Goal: Transaction & Acquisition: Subscribe to service/newsletter

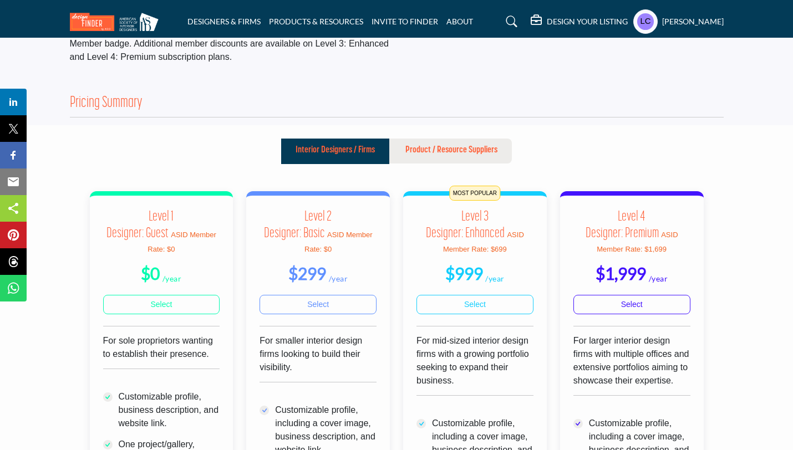
scroll to position [210, 0]
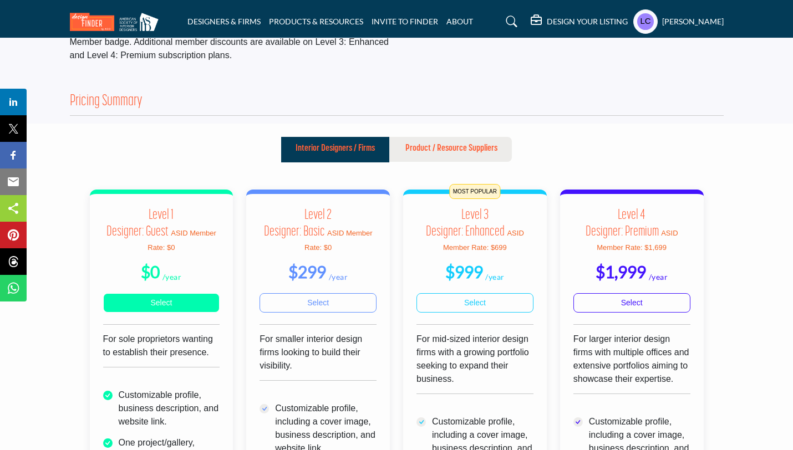
click at [157, 313] on link "Select" at bounding box center [161, 302] width 117 height 19
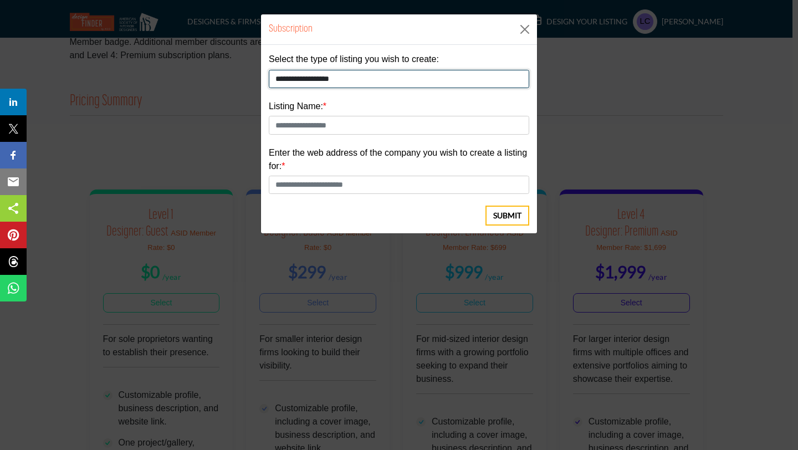
click at [366, 82] on select "**********" at bounding box center [399, 79] width 261 height 19
select select "**********"
click at [269, 70] on select "**********" at bounding box center [399, 79] width 261 height 19
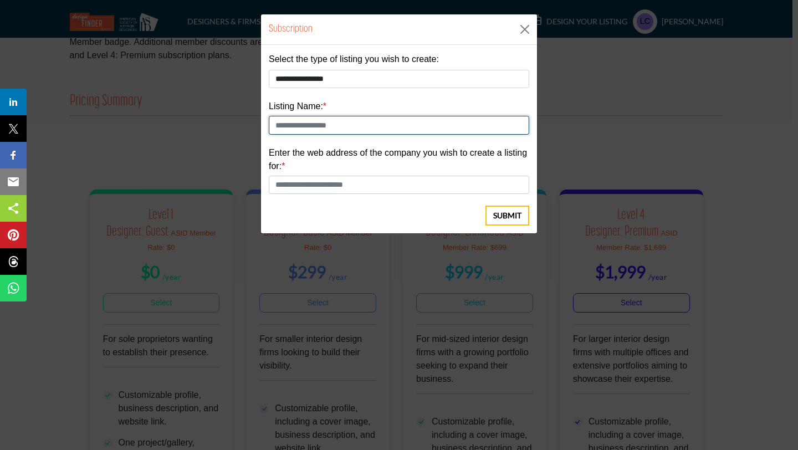
click at [325, 124] on input "text" at bounding box center [399, 125] width 261 height 19
click at [369, 122] on input "text" at bounding box center [399, 125] width 261 height 19
type input "********"
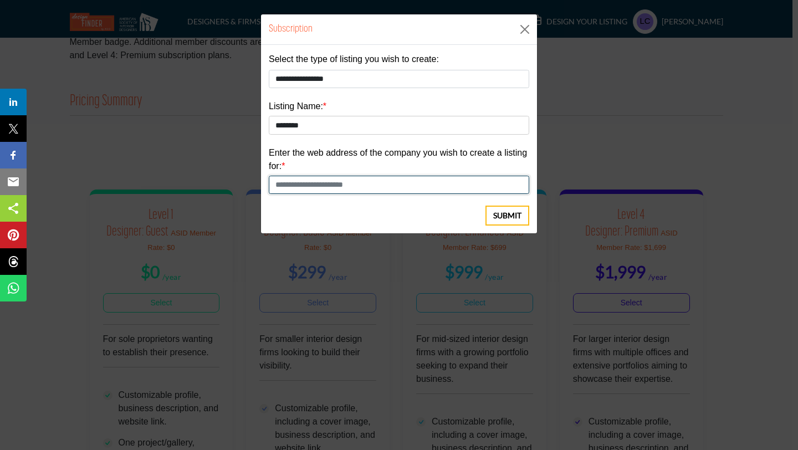
click at [358, 180] on input "text" at bounding box center [399, 185] width 261 height 19
type input "**********"
click at [505, 215] on span "Submit" at bounding box center [507, 215] width 28 height 11
click at [524, 30] on button "Close" at bounding box center [525, 29] width 17 height 17
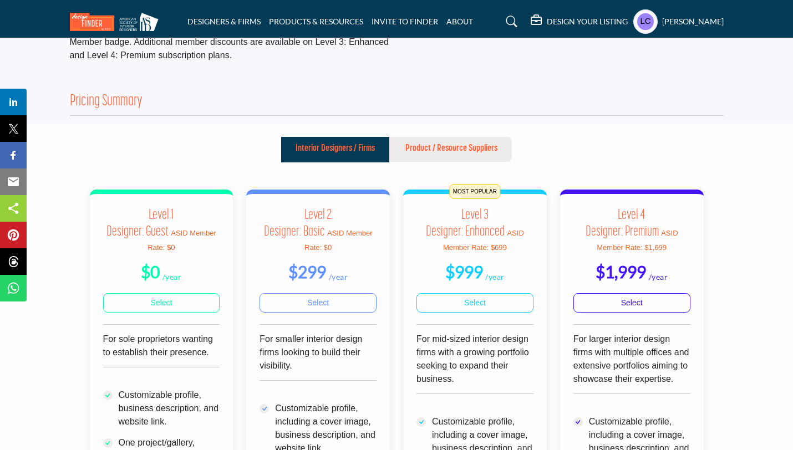
click at [547, 17] on h5 "DESIGN YOUR LISTING" at bounding box center [587, 22] width 81 height 10
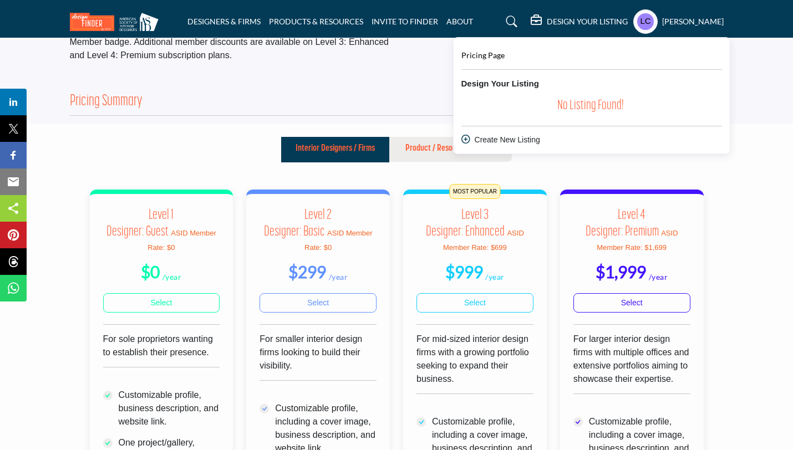
click at [488, 146] on div "Create New Listing" at bounding box center [591, 140] width 261 height 12
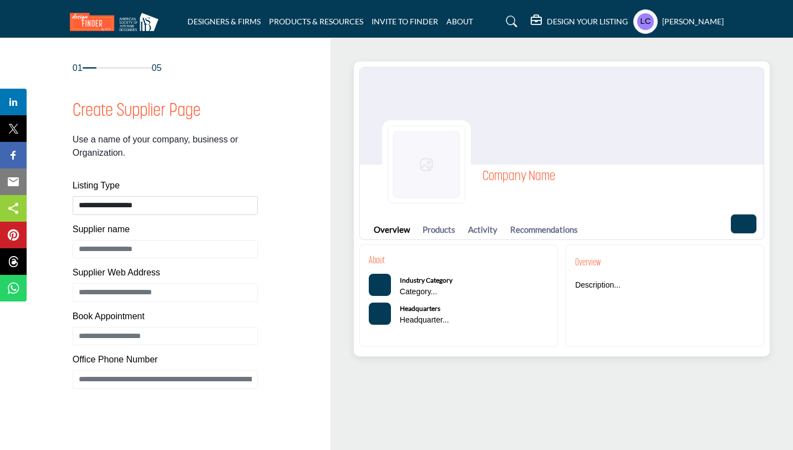
click at [662, 18] on h5 "[PERSON_NAME]" at bounding box center [693, 21] width 62 height 11
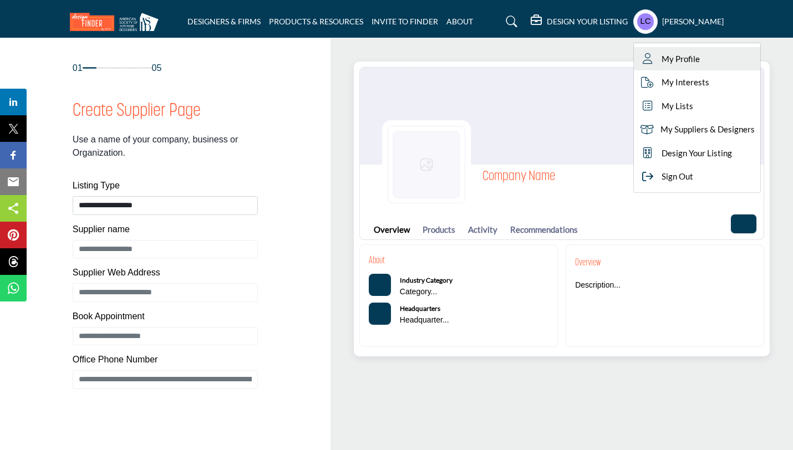
click at [664, 57] on span "My Profile" at bounding box center [680, 59] width 38 height 13
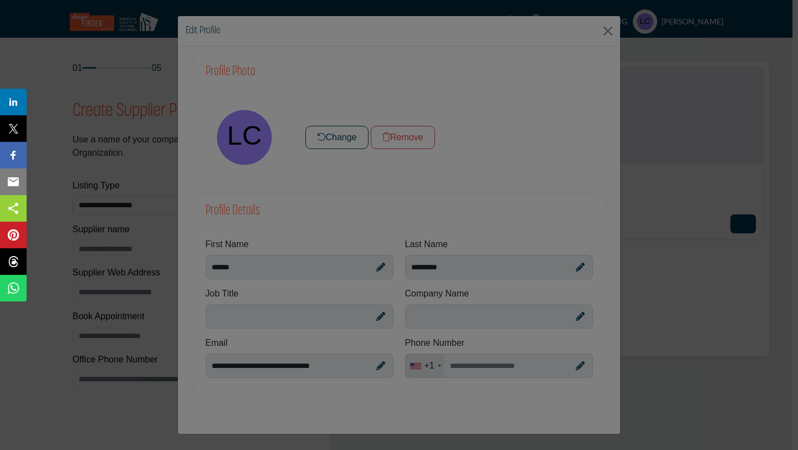
click at [373, 320] on div at bounding box center [399, 225] width 798 height 450
click at [379, 317] on div at bounding box center [399, 225] width 798 height 450
click at [344, 132] on div at bounding box center [399, 225] width 798 height 450
click at [605, 31] on div at bounding box center [399, 225] width 798 height 450
click at [103, 58] on div at bounding box center [399, 225] width 798 height 450
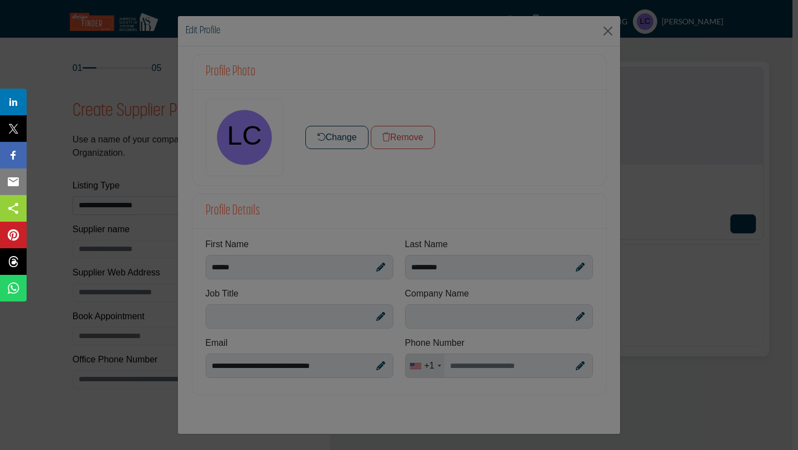
click at [206, 261] on div at bounding box center [399, 225] width 798 height 450
click at [88, 84] on div at bounding box center [399, 225] width 798 height 450
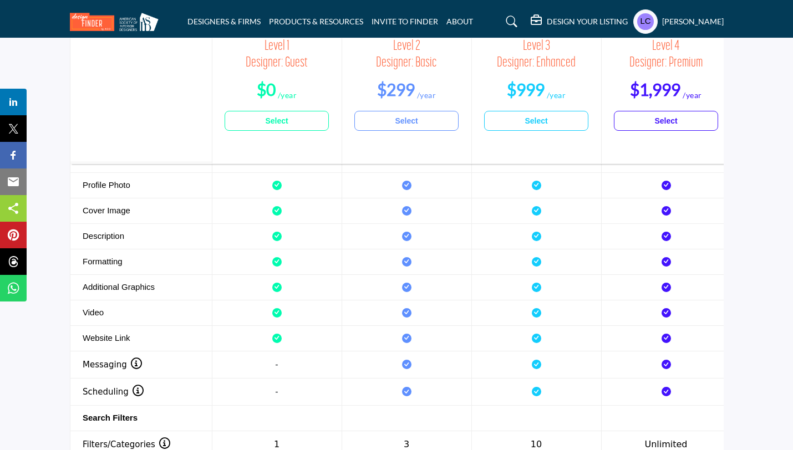
scroll to position [1515, 0]
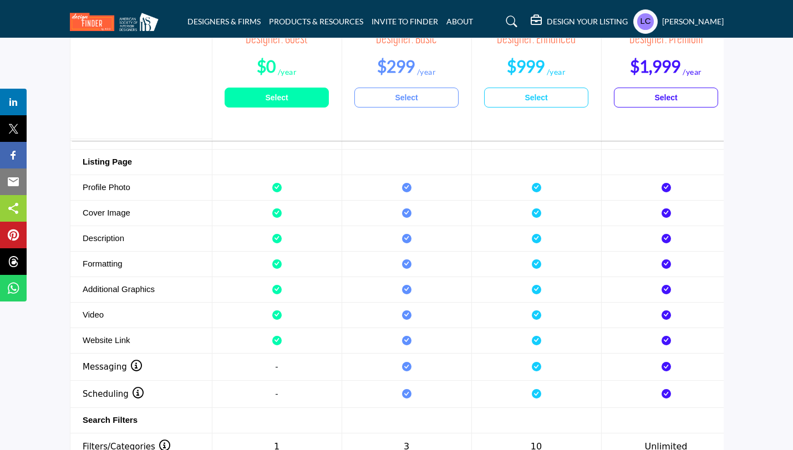
click at [294, 103] on link "Select" at bounding box center [277, 98] width 104 height 20
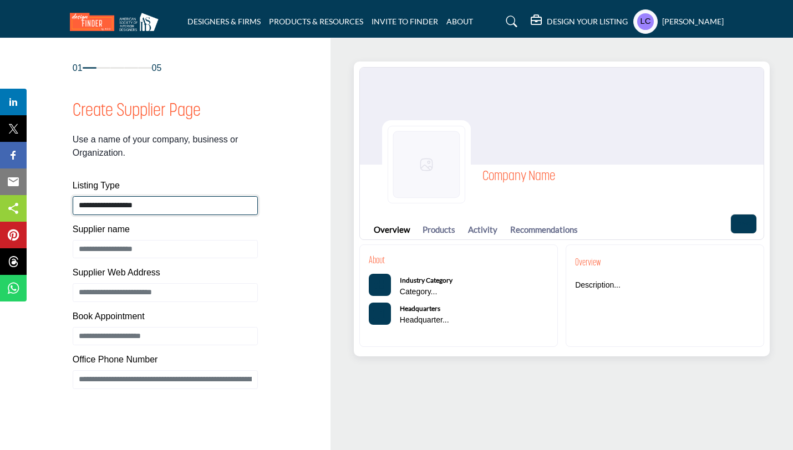
click at [190, 203] on select "**********" at bounding box center [165, 205] width 185 height 19
select select "**********"
click at [73, 196] on select "**********" at bounding box center [165, 205] width 185 height 19
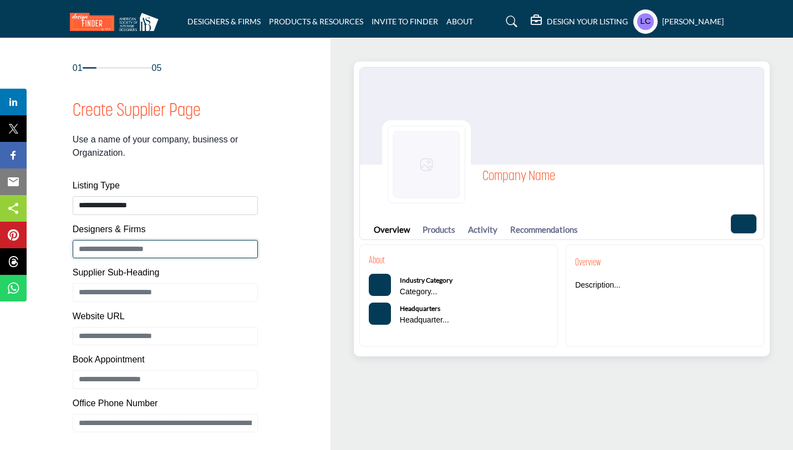
click at [170, 248] on input "Enter Supplier name" at bounding box center [165, 249] width 185 height 19
type input "**********"
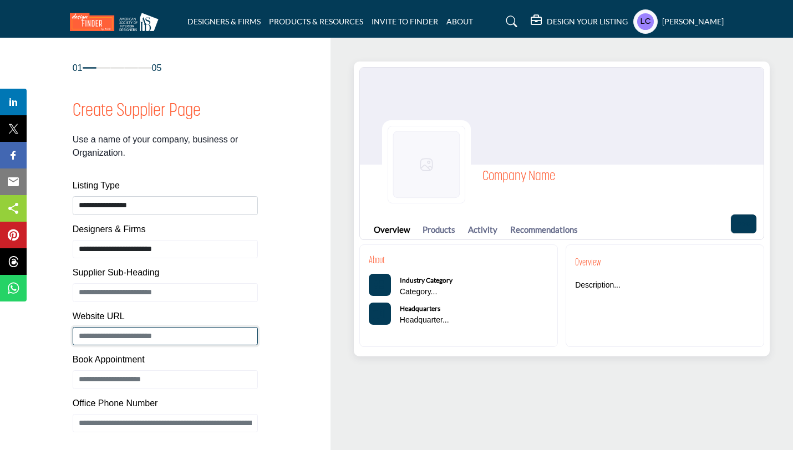
click at [175, 333] on input "Enter Supplier Web Address" at bounding box center [165, 336] width 185 height 19
paste input "**********"
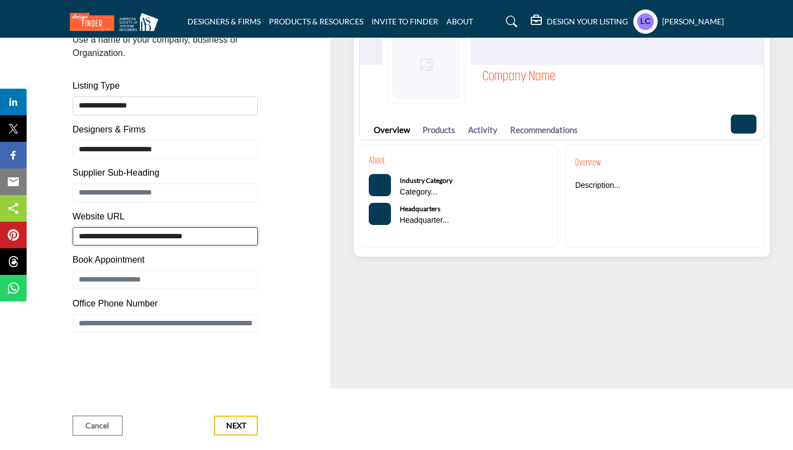
scroll to position [101, 0]
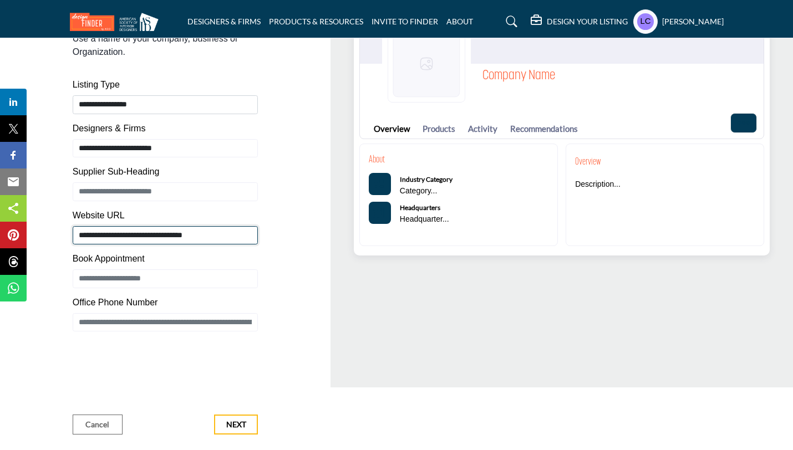
type input "**********"
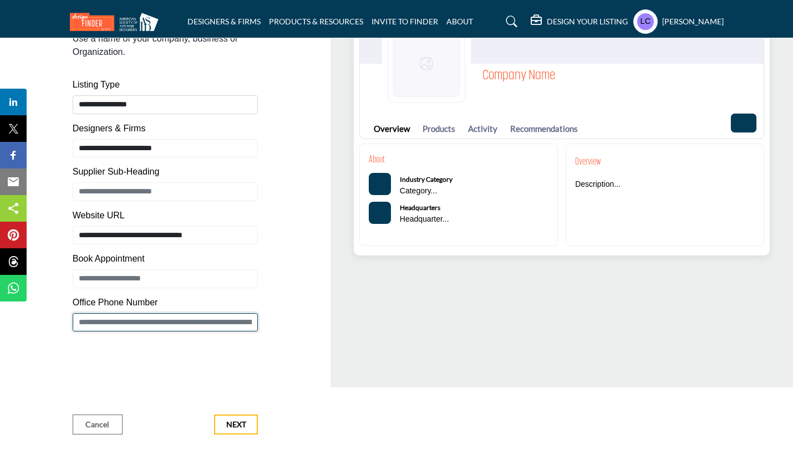
click at [218, 320] on input "Enter Office Phone Number Include country code e.g. +1.987.654.3210" at bounding box center [165, 322] width 185 height 19
click at [279, 261] on div "01 05 Create Supplier Page Listing Type Website URL" at bounding box center [165, 198] width 295 height 474
click at [120, 320] on input "Enter Office Phone Number Include country code e.g. +1.987.654.3210" at bounding box center [165, 322] width 185 height 19
paste input "**********"
click at [94, 322] on input "**********" at bounding box center [165, 322] width 185 height 19
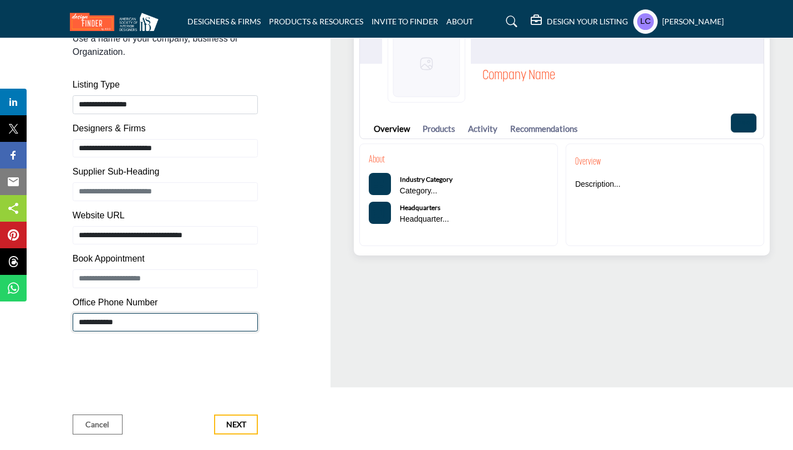
click at [112, 321] on input "**********" at bounding box center [165, 322] width 185 height 19
type input "**********"
click at [237, 422] on span "Next" at bounding box center [236, 424] width 20 height 11
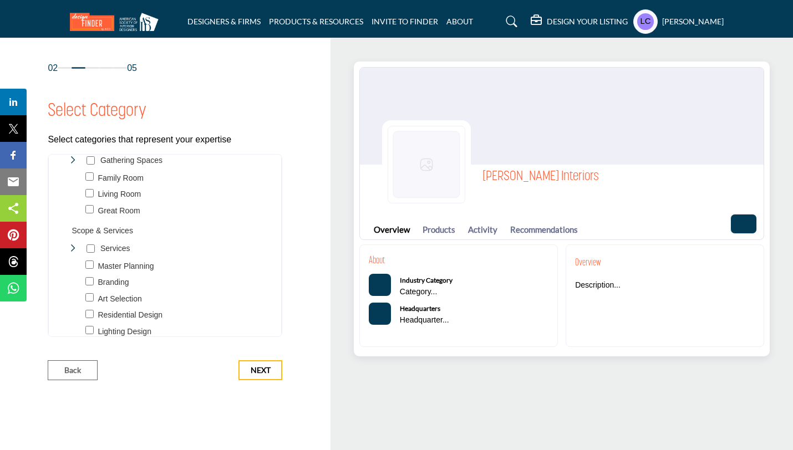
scroll to position [716, 0]
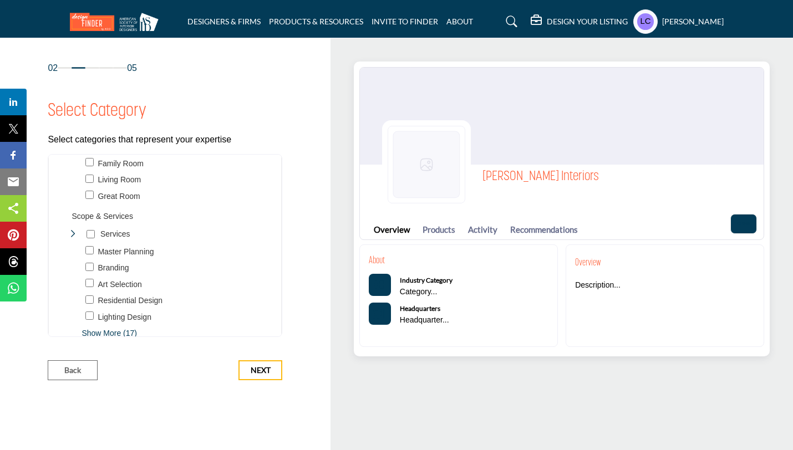
click at [94, 295] on div "Residential Design 1381" at bounding box center [178, 301] width 186 height 13
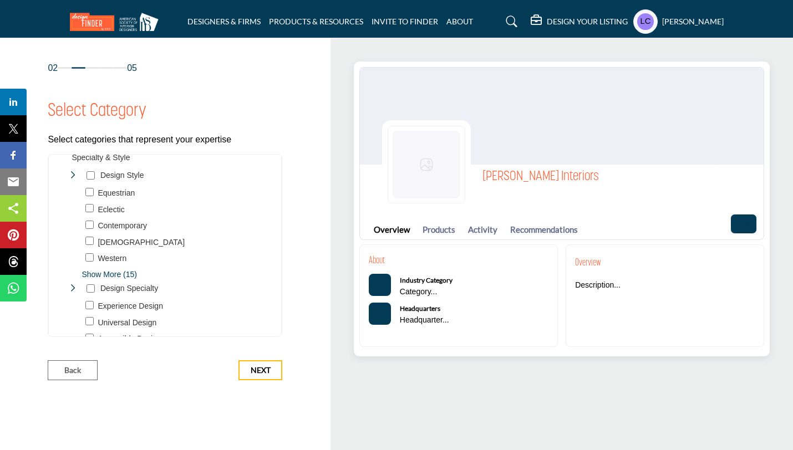
scroll to position [1043, 0]
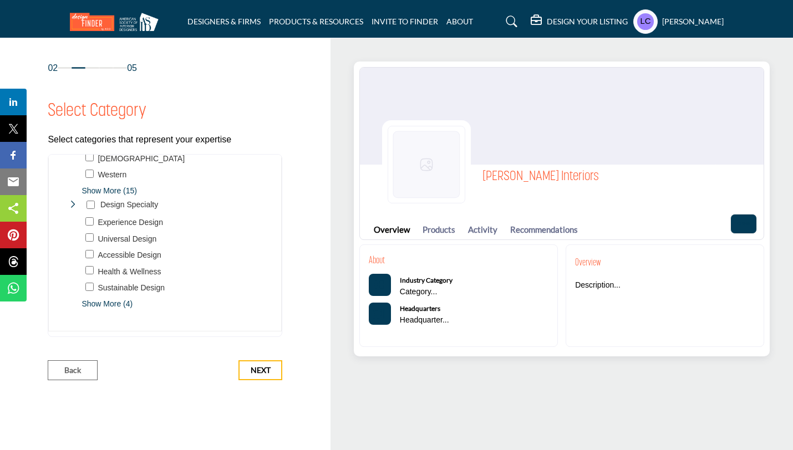
click at [118, 299] on span "Show More (4)" at bounding box center [174, 304] width 186 height 12
click at [90, 295] on div "Experience Design 14" at bounding box center [169, 250] width 198 height 159
click at [90, 272] on div "Toggle Category" at bounding box center [89, 275] width 8 height 13
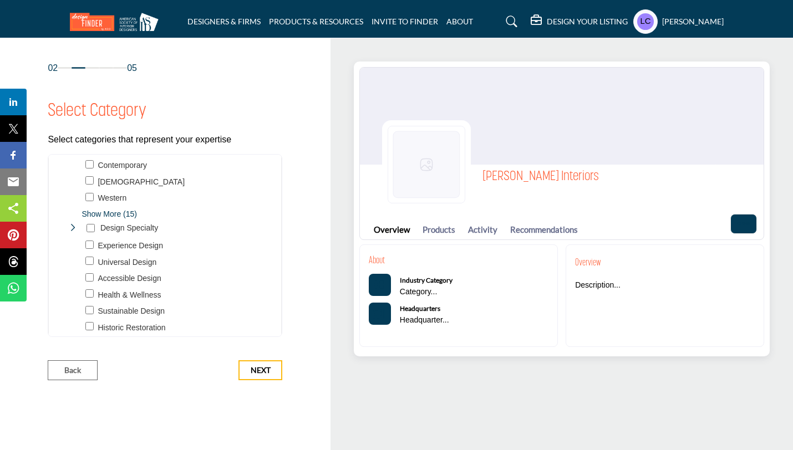
scroll to position [1109, 0]
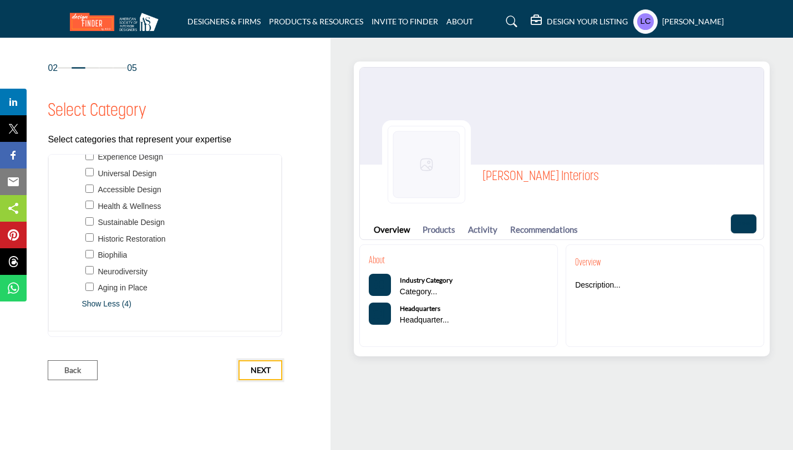
click at [266, 375] on span "Next" at bounding box center [261, 370] width 20 height 11
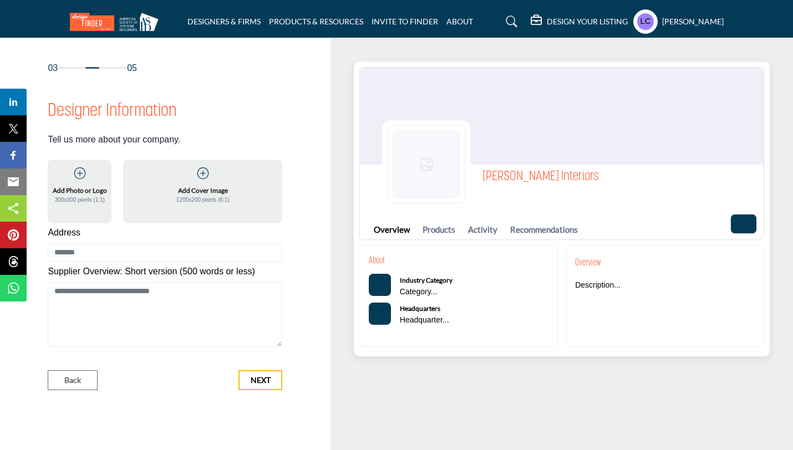
click at [79, 176] on icon at bounding box center [79, 173] width 11 height 11
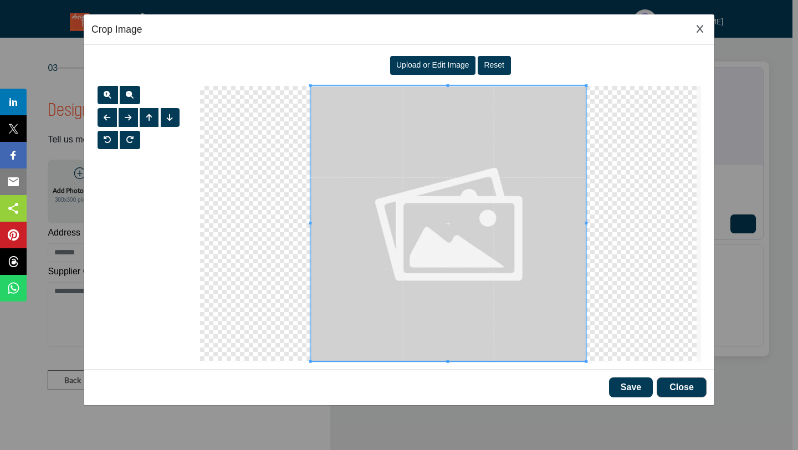
click at [431, 62] on span "Upload or Edit Image" at bounding box center [432, 64] width 73 height 9
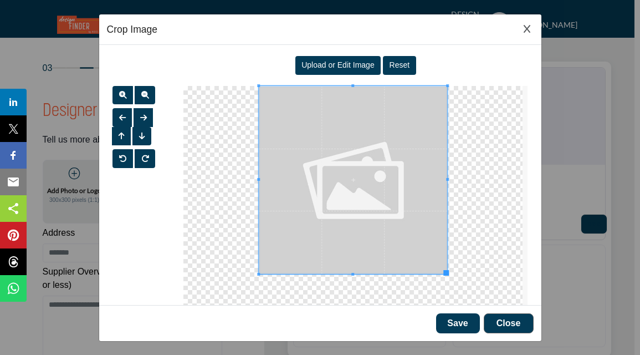
click at [324, 67] on span "Upload or Edit Image" at bounding box center [338, 64] width 73 height 9
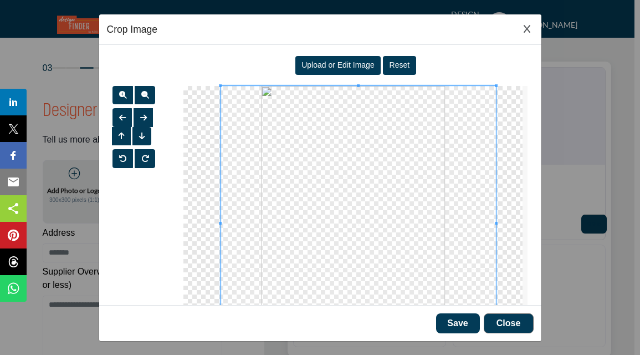
click at [368, 225] on span at bounding box center [359, 224] width 276 height 276
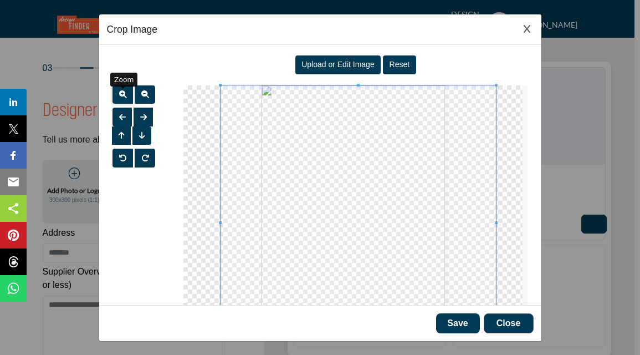
click at [124, 94] on span "button" at bounding box center [123, 94] width 8 height 8
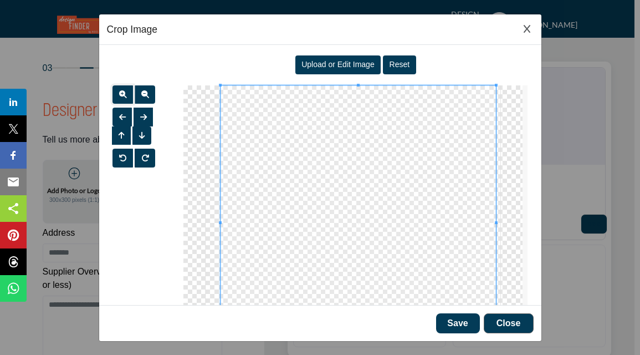
click at [375, 180] on span at bounding box center [359, 223] width 276 height 276
click at [123, 94] on span "button" at bounding box center [123, 94] width 8 height 8
click at [463, 324] on button "Save" at bounding box center [458, 323] width 44 height 20
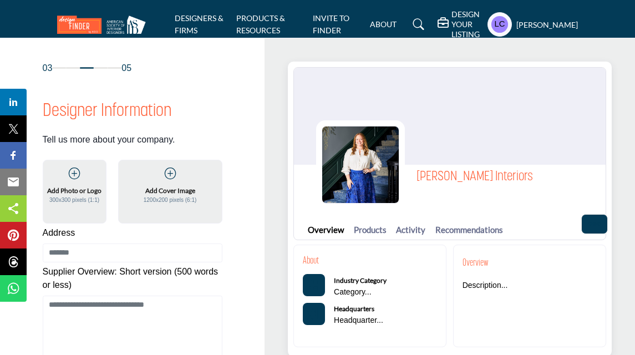
click at [171, 174] on icon at bounding box center [170, 173] width 11 height 11
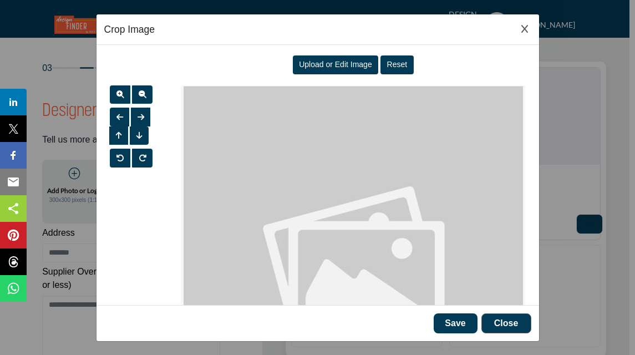
scroll to position [0, 0]
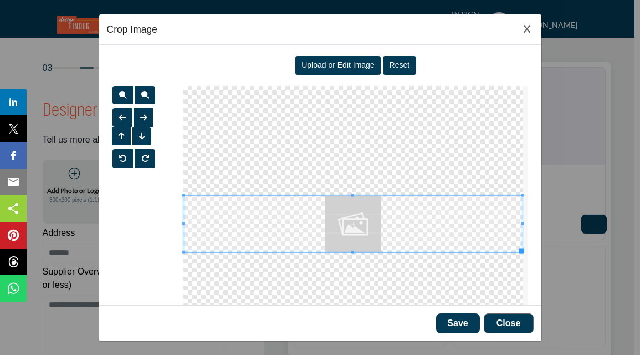
click at [313, 68] on span "Upload or Edit Image" at bounding box center [338, 64] width 73 height 9
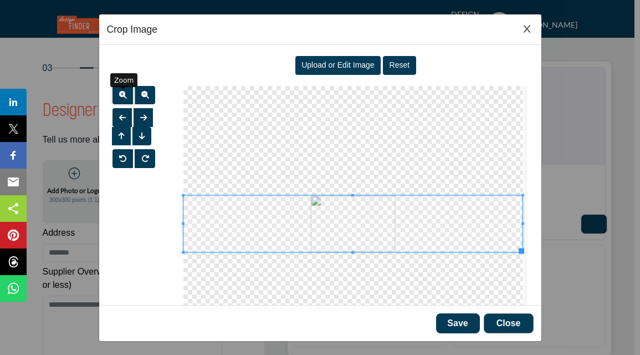
click at [126, 99] on span "button" at bounding box center [123, 94] width 8 height 9
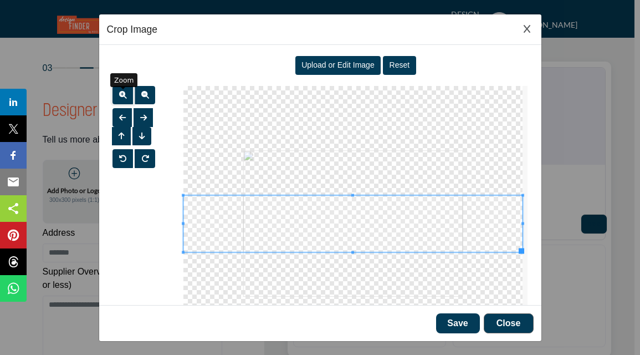
click at [126, 99] on span "button" at bounding box center [123, 94] width 8 height 9
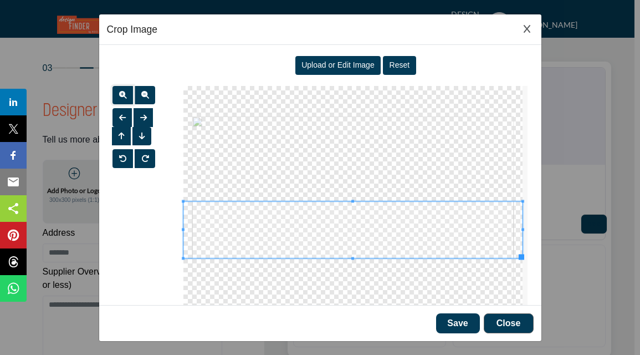
click at [349, 249] on span at bounding box center [352, 229] width 339 height 57
click at [493, 319] on button "Close" at bounding box center [509, 323] width 50 height 20
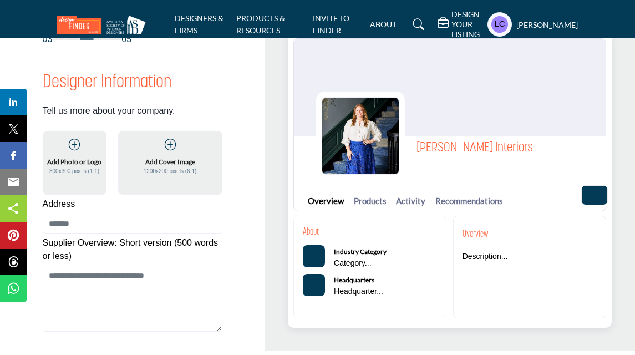
scroll to position [28, 0]
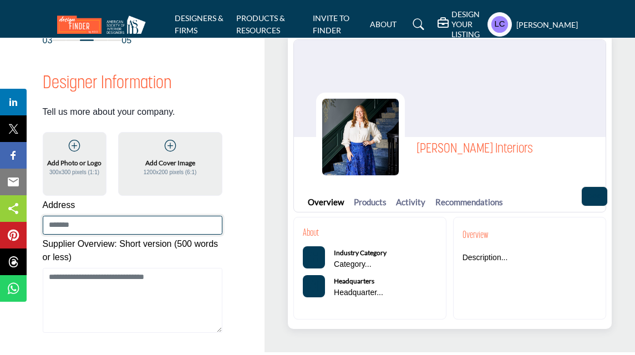
click at [102, 226] on input at bounding box center [133, 225] width 180 height 19
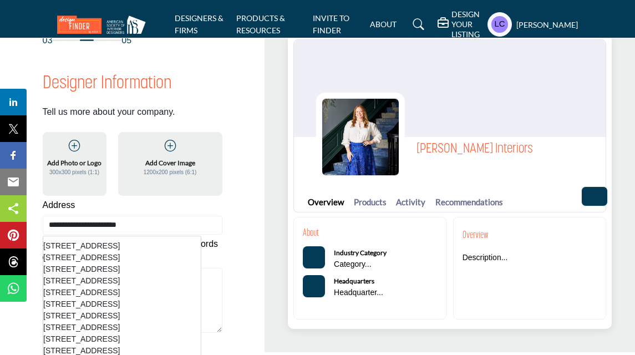
click at [125, 247] on li "221 W Jefferson Ave, Naperville, IL, 60540, USA" at bounding box center [121, 246] width 157 height 12
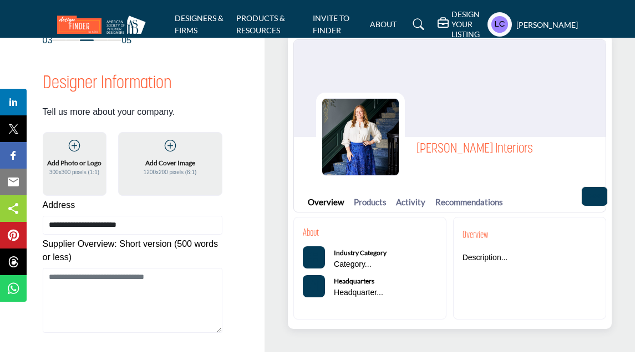
type input "**********"
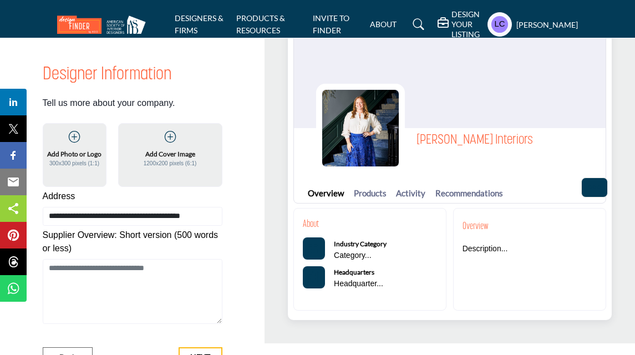
scroll to position [26, 0]
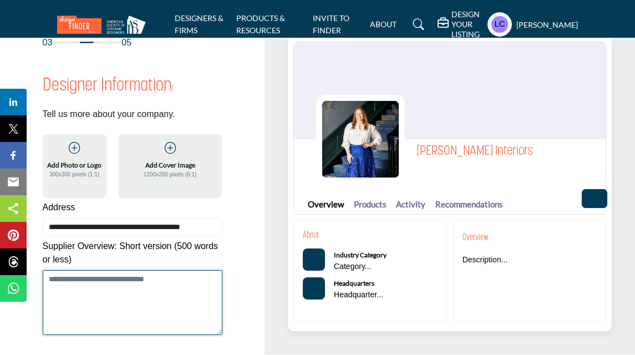
click at [121, 289] on textarea "Shortoverview" at bounding box center [133, 302] width 180 height 65
paste textarea "**********"
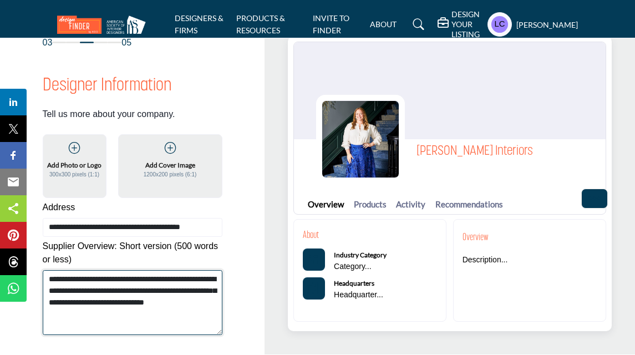
scroll to position [0, 0]
click at [122, 316] on textarea "**********" at bounding box center [133, 302] width 180 height 65
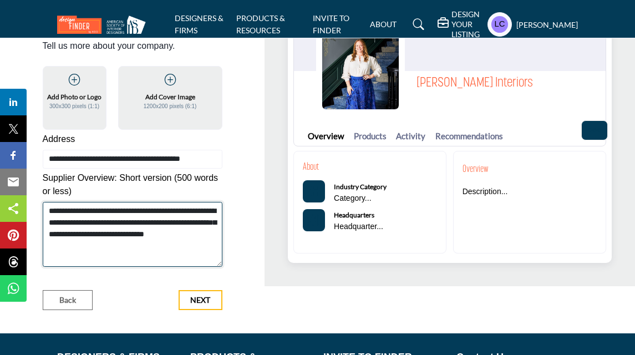
scroll to position [94, 0]
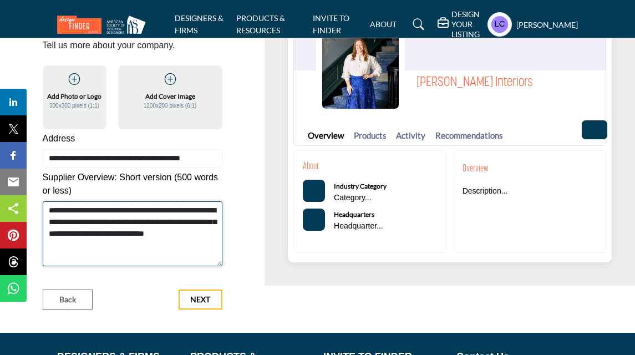
type textarea "**********"
click at [204, 296] on span "Next" at bounding box center [200, 299] width 20 height 11
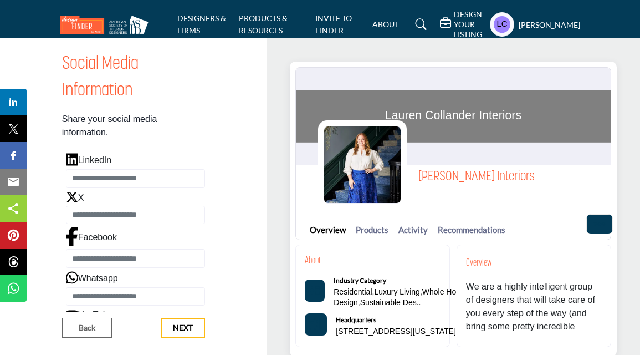
scroll to position [54, 0]
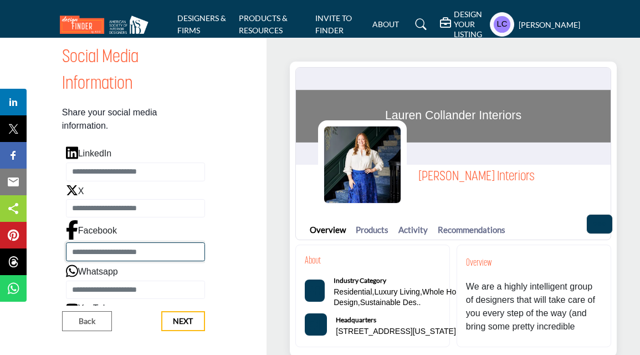
click at [131, 253] on input "Enter Facebook" at bounding box center [135, 251] width 139 height 19
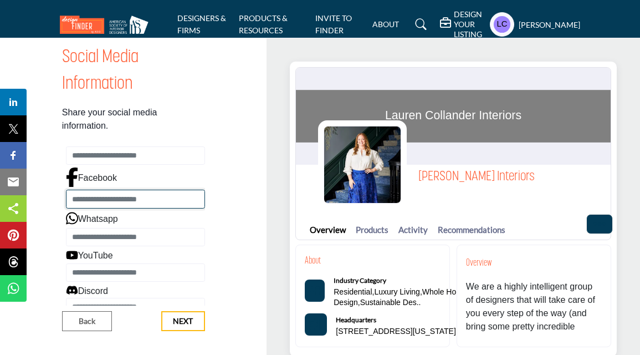
scroll to position [49, 0]
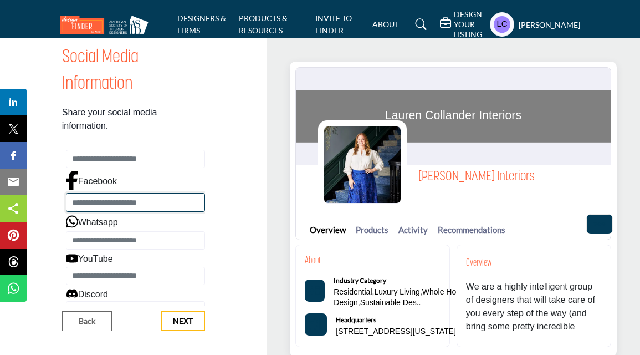
paste input "**********"
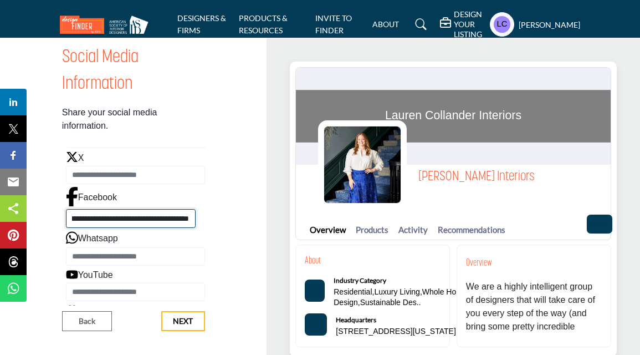
scroll to position [0, 0]
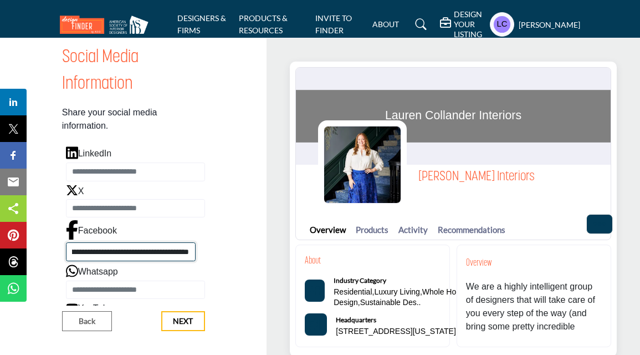
type input "**********"
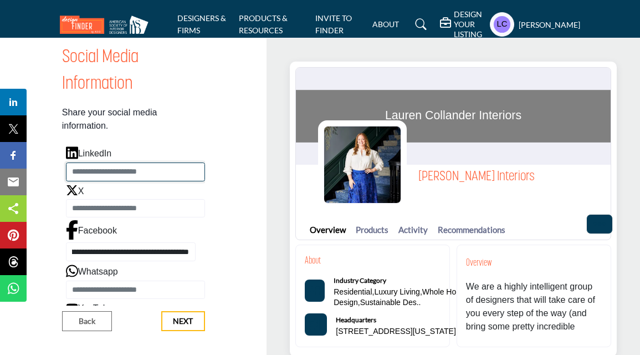
click at [130, 170] on input "Enter LinkedIn" at bounding box center [135, 171] width 139 height 19
paste input "**********"
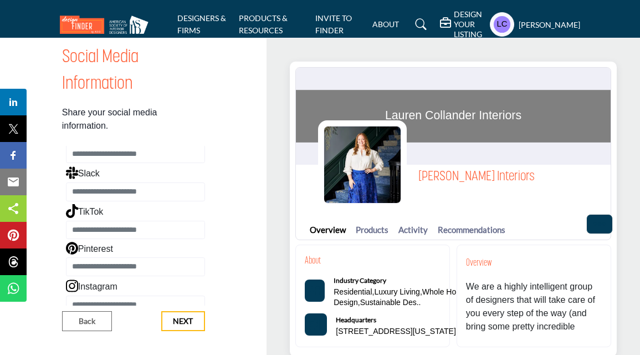
scroll to position [252, 0]
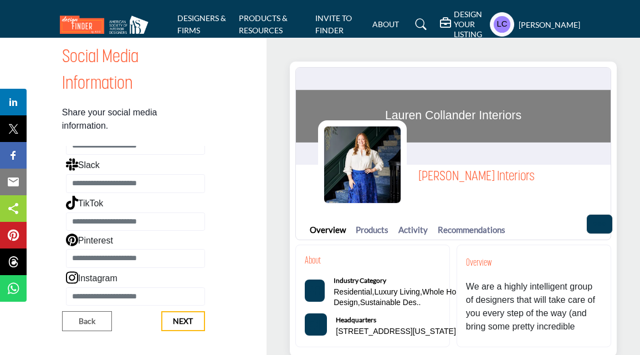
type input "**********"
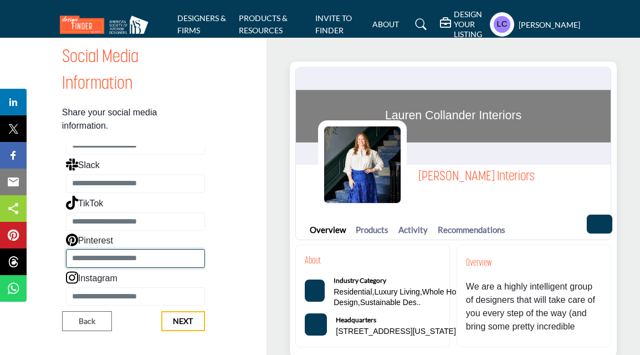
click at [143, 258] on input "Enter Pinterest" at bounding box center [135, 258] width 139 height 19
paste input "**********"
type input "**********"
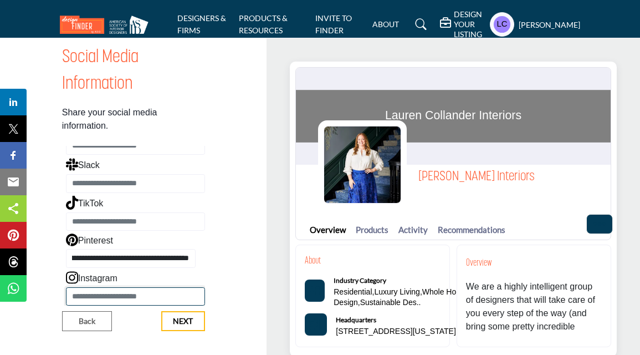
scroll to position [0, 0]
click at [131, 294] on input "Enter Instagram" at bounding box center [135, 296] width 139 height 19
paste input "**********"
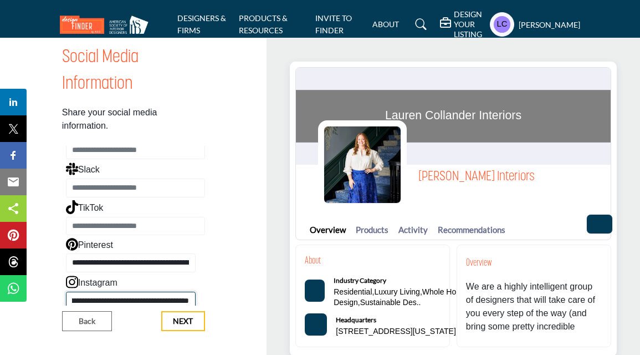
scroll to position [252, 0]
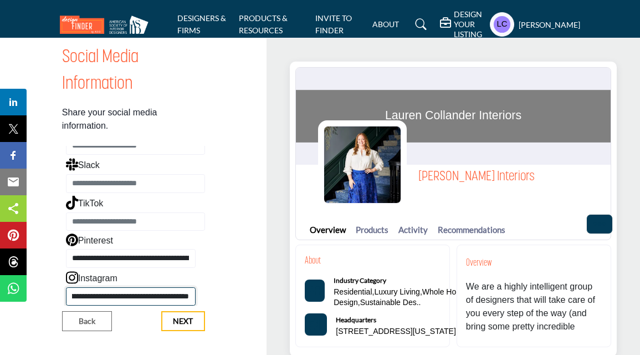
type input "**********"
click at [177, 321] on span "Next" at bounding box center [183, 320] width 20 height 11
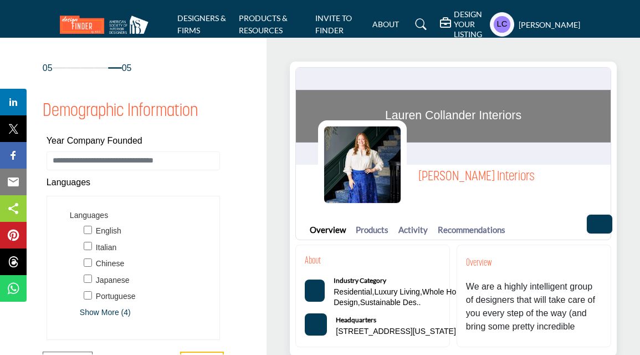
scroll to position [40, 0]
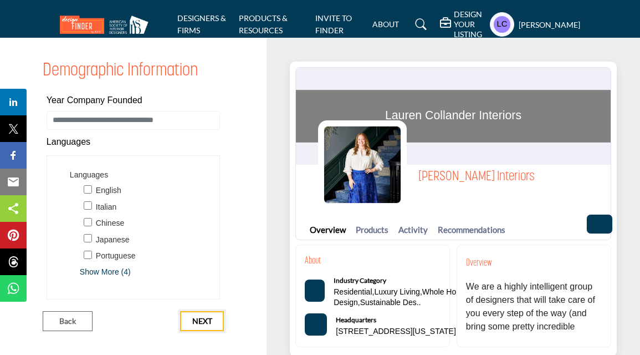
click at [202, 321] on span "Next" at bounding box center [202, 320] width 20 height 11
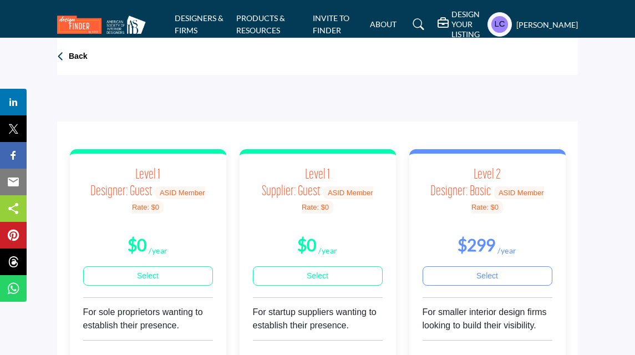
click at [74, 59] on p "Back" at bounding box center [78, 56] width 18 height 11
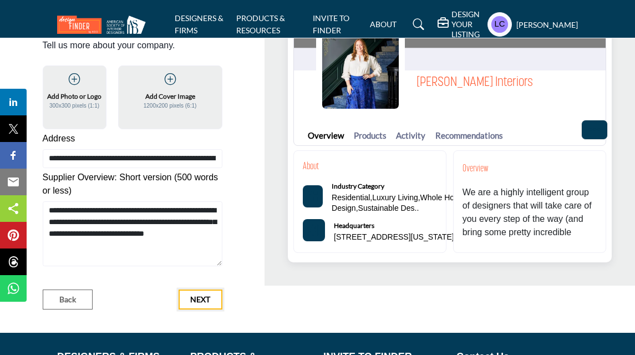
click at [203, 299] on span "Next" at bounding box center [200, 299] width 20 height 11
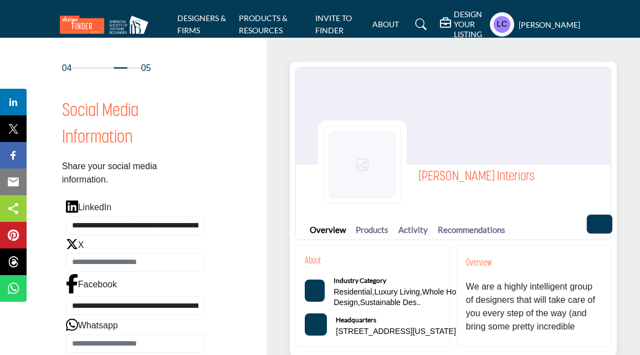
scroll to position [54, 0]
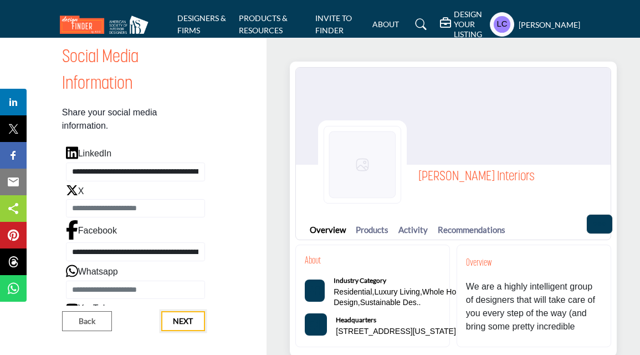
click at [190, 322] on button "Next" at bounding box center [183, 321] width 44 height 20
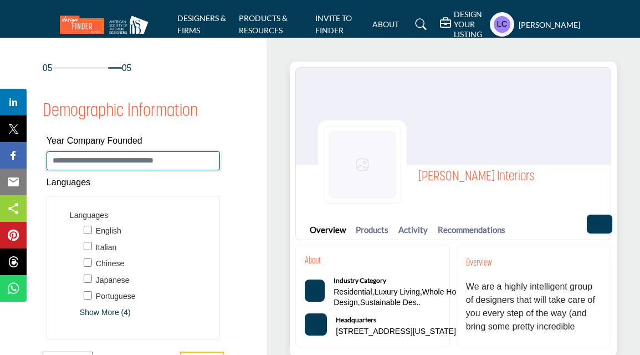
click at [173, 163] on input "Enter value for Year Company Founded" at bounding box center [134, 160] width 174 height 19
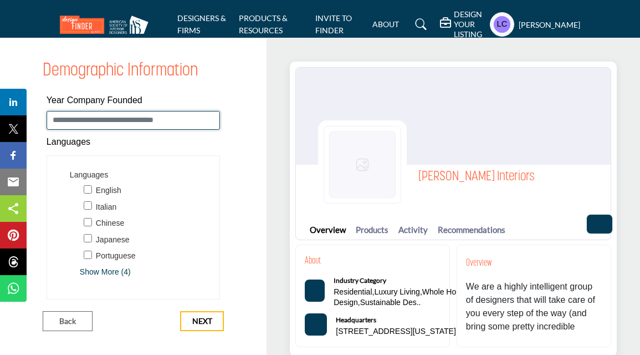
type input "****"
click at [200, 320] on span "Next" at bounding box center [202, 320] width 20 height 11
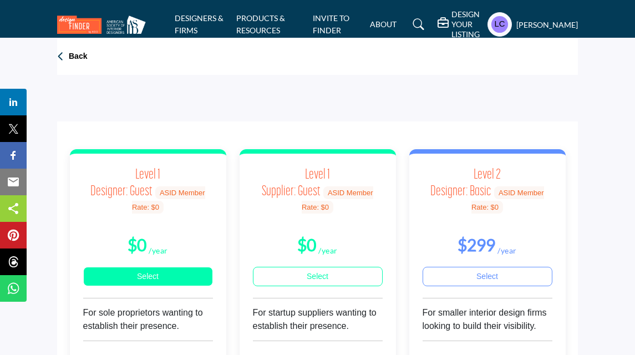
click at [166, 272] on link "Select" at bounding box center [148, 276] width 130 height 19
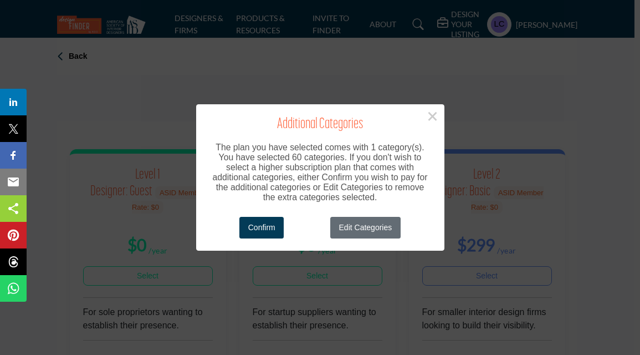
click at [356, 225] on button "Edit Categories" at bounding box center [365, 228] width 70 height 22
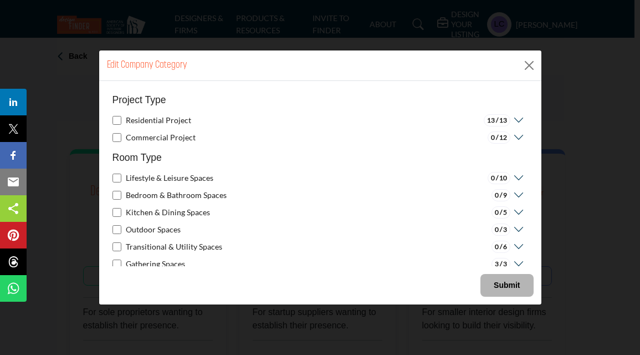
click at [511, 116] on icon at bounding box center [518, 120] width 14 height 11
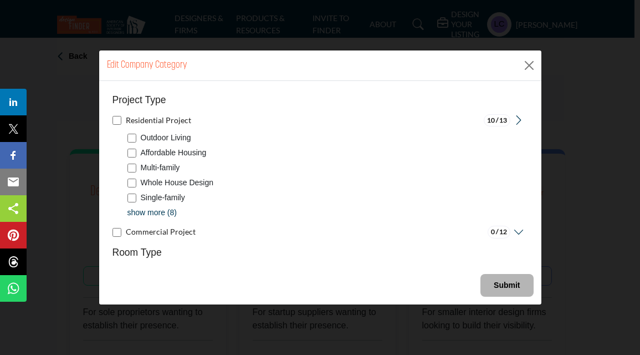
click at [134, 177] on div "Whole House Design" at bounding box center [323, 183] width 390 height 12
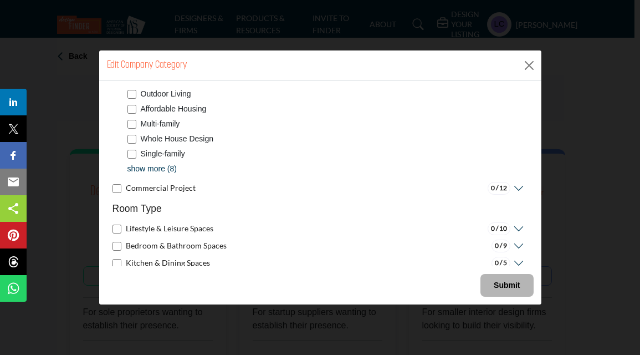
scroll to position [47, 0]
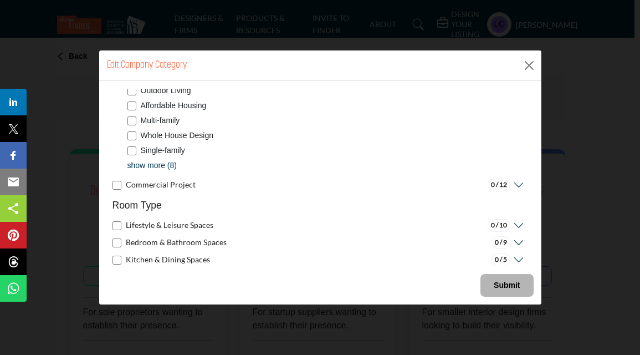
click at [139, 164] on p "show more (8)" at bounding box center [152, 166] width 49 height 12
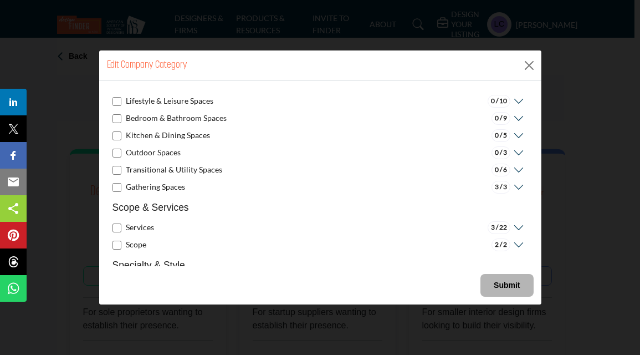
scroll to position [293, 0]
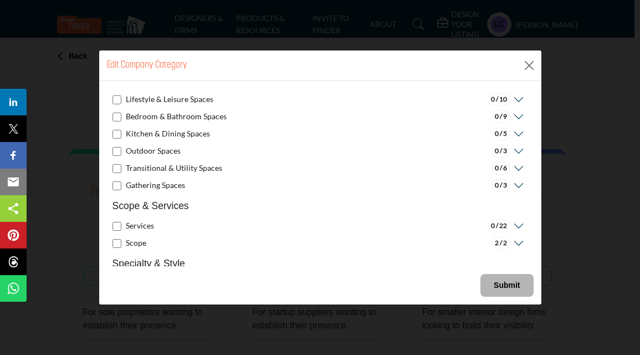
click at [115, 247] on div "Scope" at bounding box center [130, 243] width 34 height 13
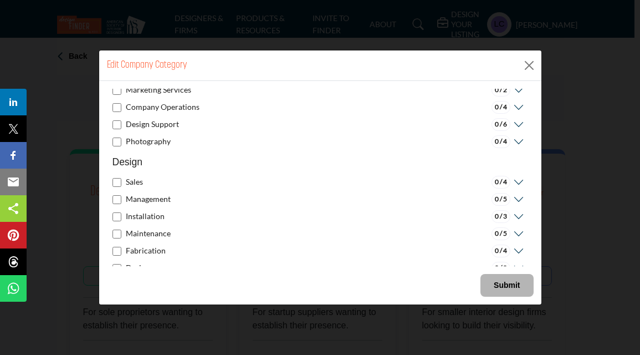
scroll to position [1337, 0]
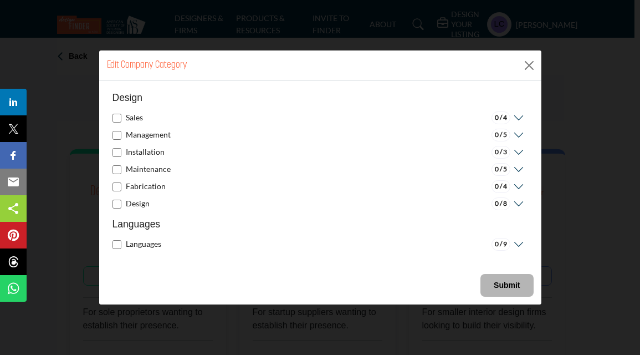
click at [513, 281] on b "Submit" at bounding box center [507, 285] width 26 height 9
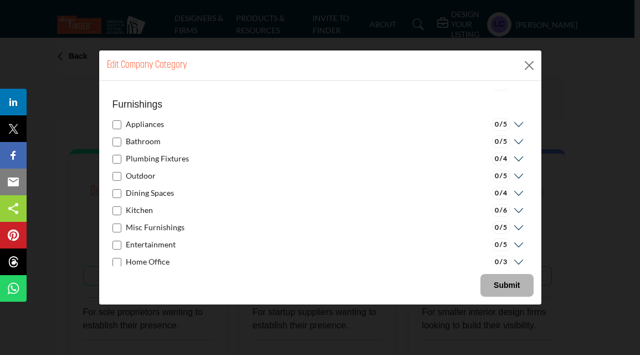
scroll to position [475, 0]
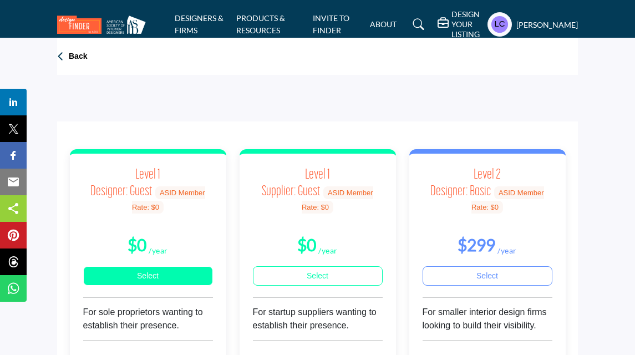
click at [167, 276] on link "Select" at bounding box center [148, 275] width 130 height 19
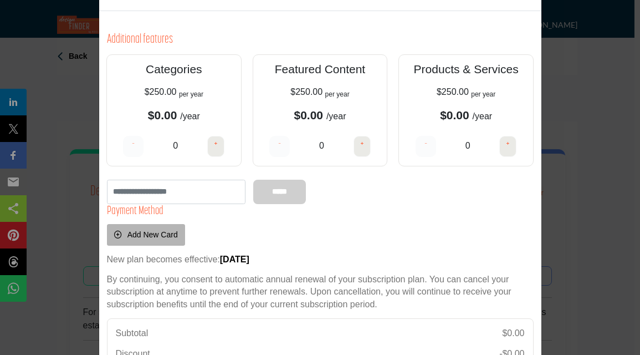
scroll to position [161, 0]
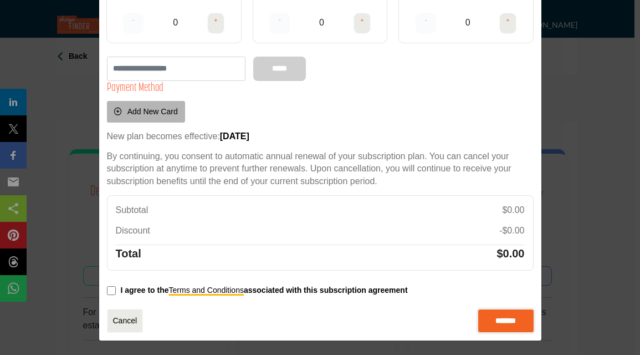
click at [502, 320] on input "*******" at bounding box center [505, 320] width 55 height 23
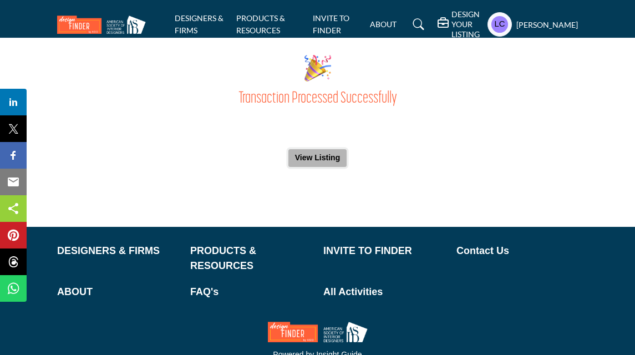
click at [325, 154] on button "View Listing" at bounding box center [317, 158] width 58 height 18
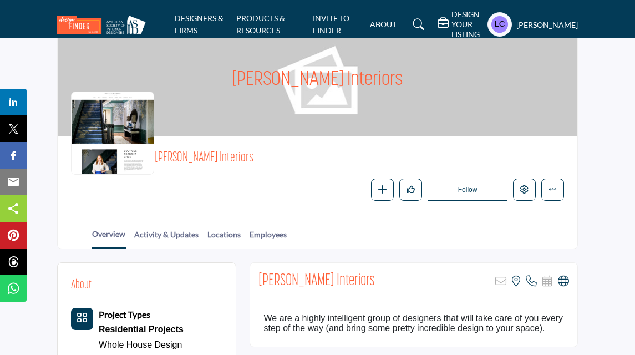
scroll to position [49, 0]
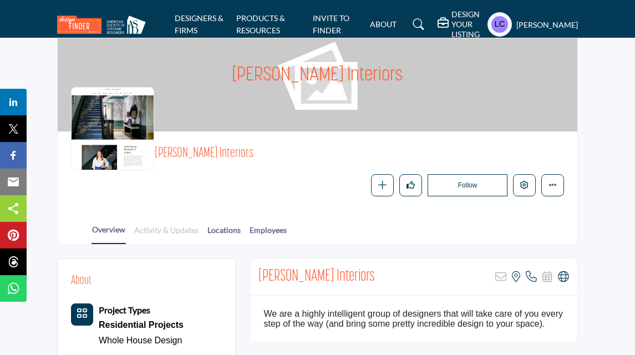
click at [161, 227] on link "Activity & Updates" at bounding box center [166, 233] width 65 height 19
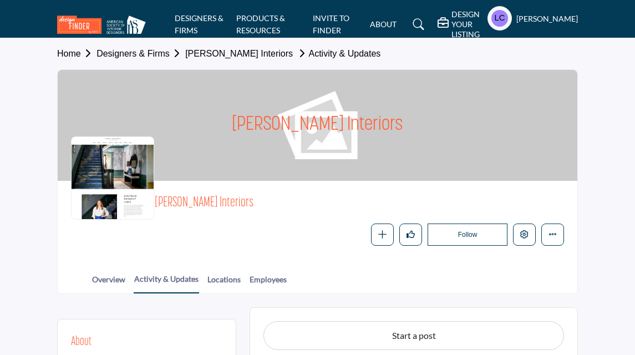
click at [0, 0] on div at bounding box center [0, 0] width 0 height 0
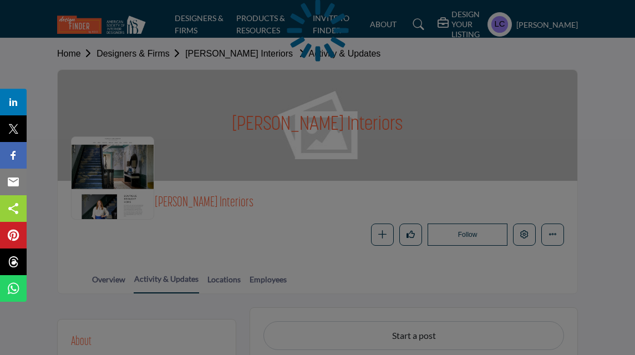
drag, startPoint x: 113, startPoint y: 280, endPoint x: 281, endPoint y: 217, distance: 180.0
click at [113, 279] on div at bounding box center [317, 177] width 635 height 355
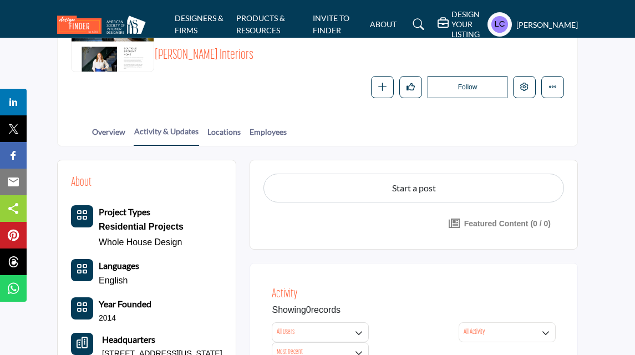
scroll to position [148, 0]
click at [115, 130] on link "Overview" at bounding box center [108, 134] width 34 height 19
click at [212, 131] on link "Locations" at bounding box center [224, 134] width 34 height 19
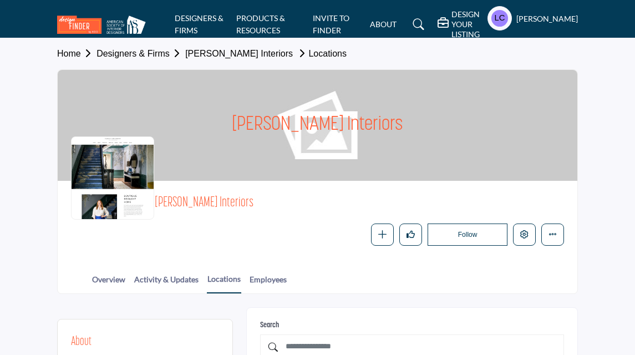
scroll to position [217, 0]
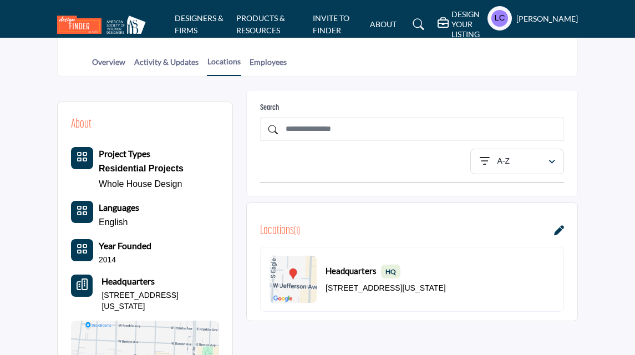
click at [0, 0] on div at bounding box center [0, 0] width 0 height 0
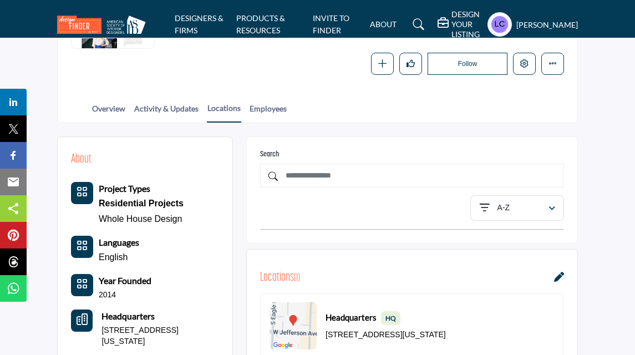
scroll to position [0, 0]
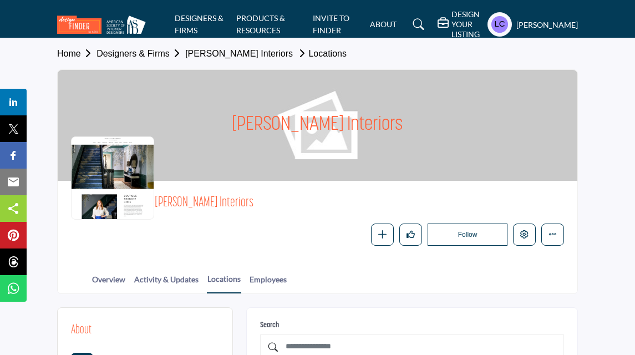
click at [134, 186] on div at bounding box center [112, 177] width 83 height 83
click at [549, 236] on icon "More details" at bounding box center [552, 234] width 8 height 8
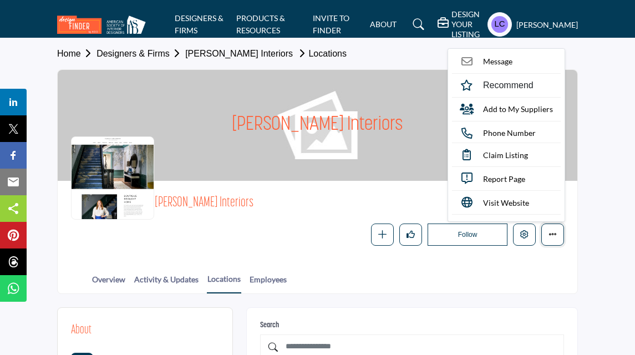
click at [549, 237] on icon "More details" at bounding box center [552, 234] width 8 height 8
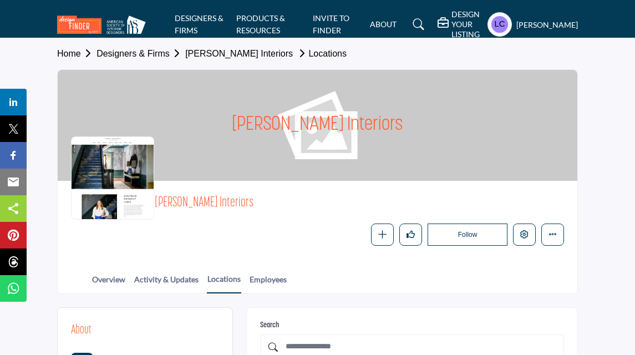
click at [282, 55] on link "[PERSON_NAME] Interiors" at bounding box center [239, 53] width 108 height 9
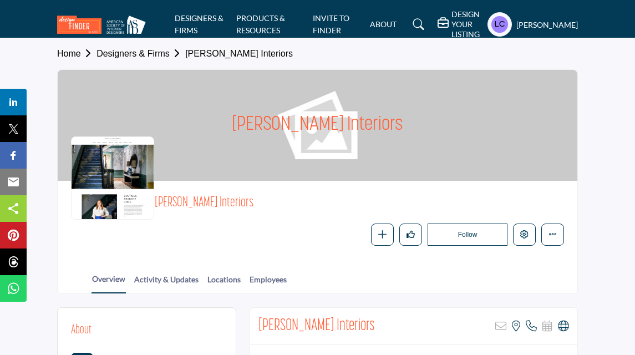
click at [547, 22] on h5 "[PERSON_NAME]" at bounding box center [547, 24] width 62 height 11
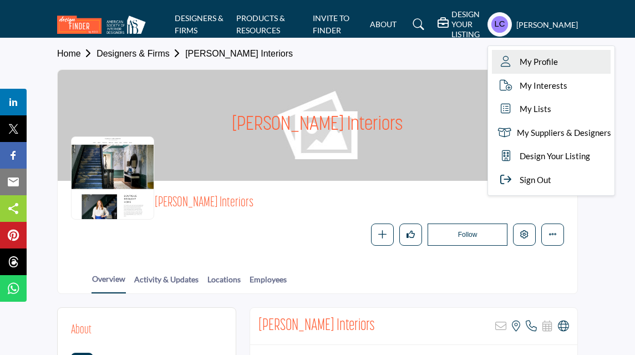
click at [542, 58] on span "My Profile" at bounding box center [538, 61] width 38 height 13
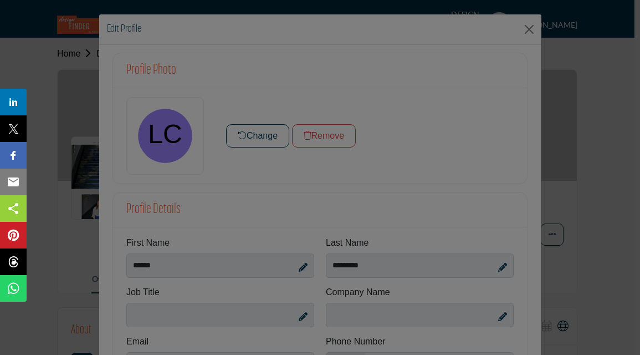
click at [241, 141] on div at bounding box center [320, 177] width 640 height 355
click at [552, 100] on div at bounding box center [320, 177] width 640 height 355
drag, startPoint x: 426, startPoint y: 170, endPoint x: 547, endPoint y: 50, distance: 170.1
click at [547, 61] on div at bounding box center [320, 177] width 640 height 355
click at [526, 33] on div at bounding box center [320, 177] width 640 height 355
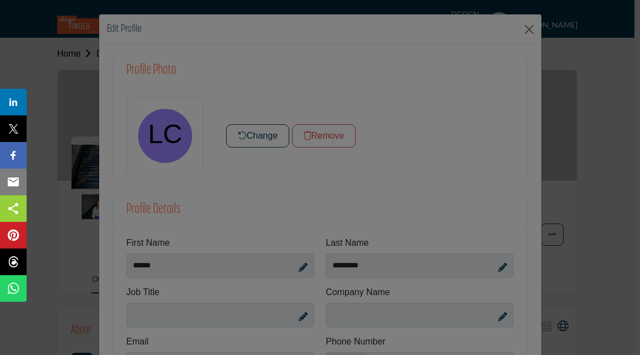
drag, startPoint x: 526, startPoint y: 33, endPoint x: 105, endPoint y: 47, distance: 421.0
click at [520, 33] on div at bounding box center [320, 177] width 640 height 355
click at [55, 55] on div at bounding box center [320, 177] width 640 height 355
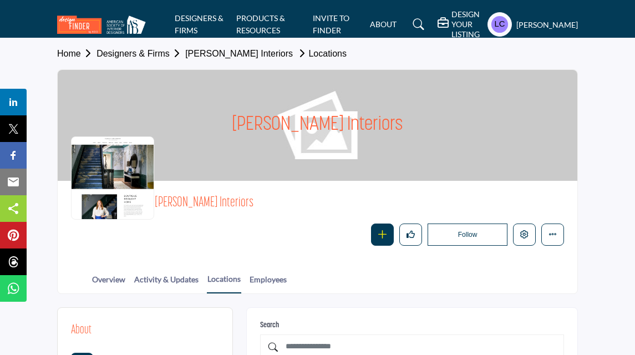
click at [378, 238] on button "button" at bounding box center [382, 234] width 23 height 23
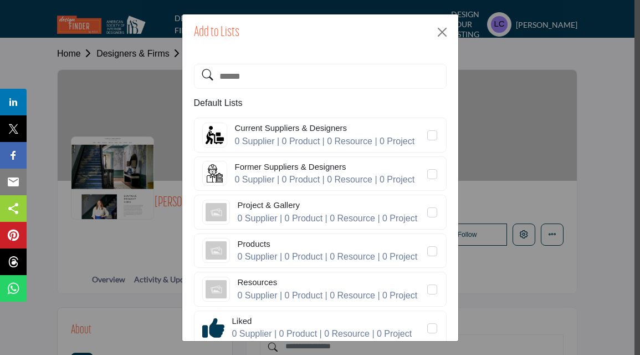
click at [442, 21] on div "Add to Lists" at bounding box center [320, 32] width 276 height 37
click at [442, 31] on button "Close" at bounding box center [442, 32] width 17 height 17
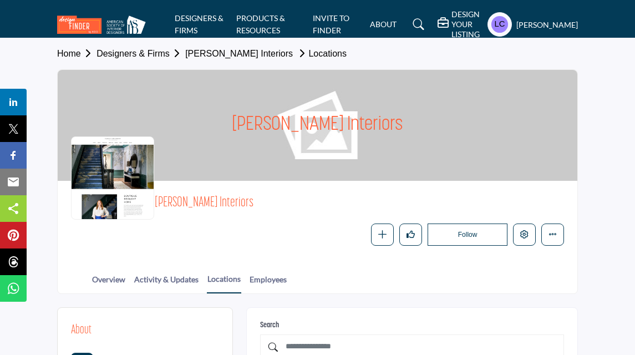
click at [465, 14] on h5 "DESIGN YOUR LISTING" at bounding box center [466, 24] width 30 height 30
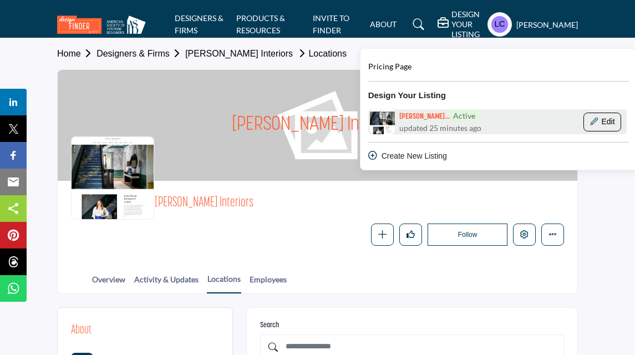
click at [587, 113] on button "Edit" at bounding box center [602, 122] width 38 height 19
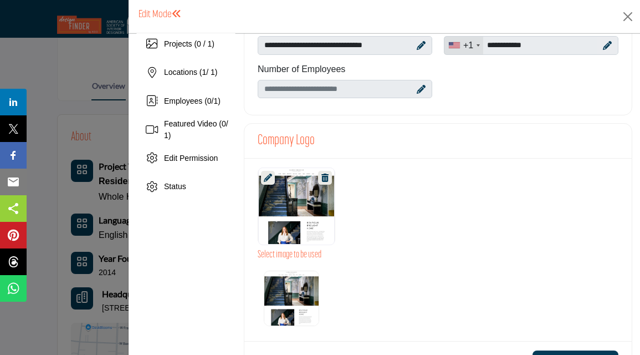
scroll to position [200, 0]
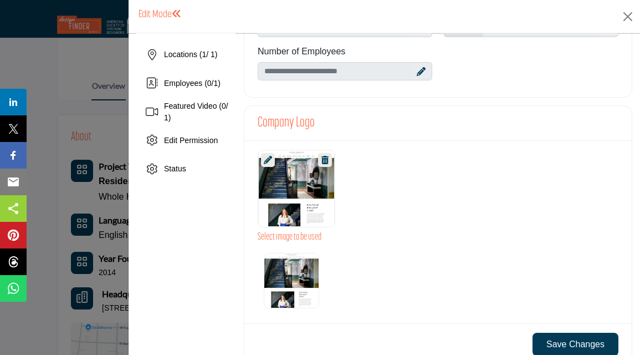
click at [284, 208] on div at bounding box center [296, 189] width 77 height 78
click at [270, 157] on icon at bounding box center [268, 160] width 8 height 8
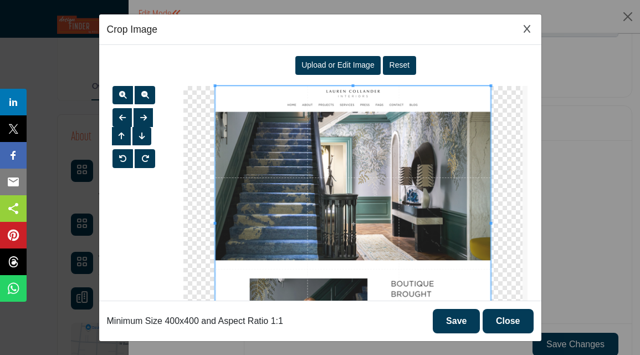
click at [336, 62] on span "Upload or Edit Image" at bounding box center [338, 64] width 73 height 9
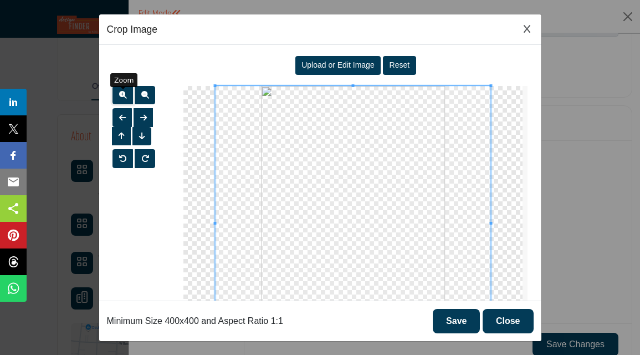
click at [121, 91] on span "button" at bounding box center [123, 95] width 8 height 8
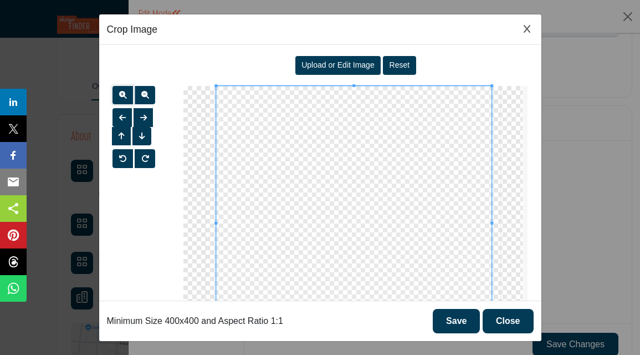
click at [353, 216] on span at bounding box center [355, 224] width 276 height 276
click at [119, 93] on span "button" at bounding box center [123, 95] width 8 height 8
click at [457, 318] on button "Save" at bounding box center [456, 321] width 47 height 24
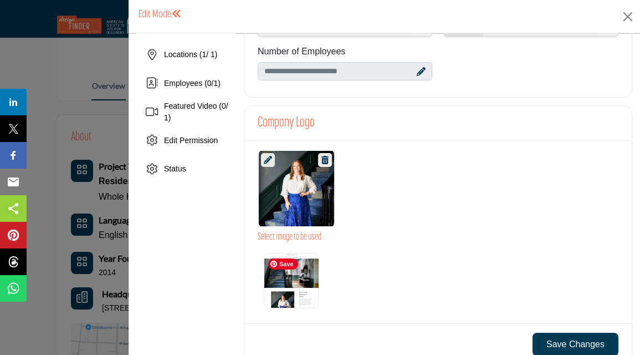
click at [286, 282] on img "Select Options" at bounding box center [291, 280] width 55 height 55
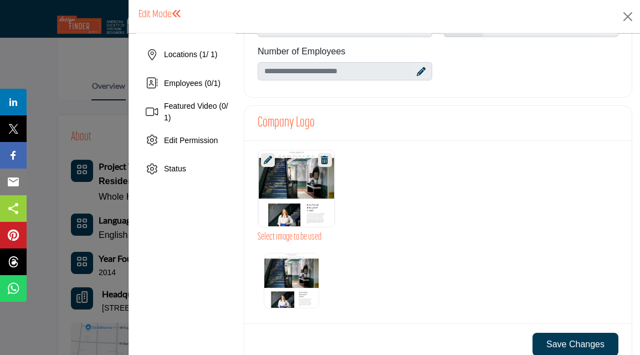
click at [266, 252] on label "Select Options" at bounding box center [292, 280] width 62 height 62
click at [276, 163] on div at bounding box center [296, 189] width 77 height 78
click at [262, 249] on label "Select Options" at bounding box center [292, 280] width 62 height 62
click at [278, 236] on h3 "Select image to be used" at bounding box center [438, 237] width 361 height 12
click at [288, 196] on div at bounding box center [296, 189] width 77 height 78
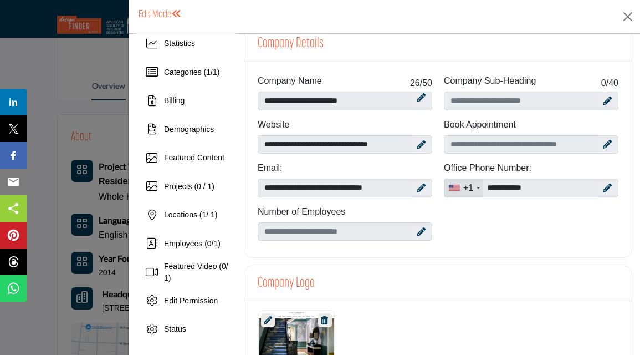
scroll to position [41, 0]
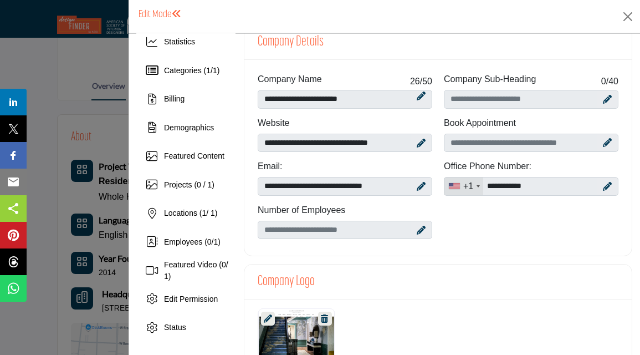
click at [416, 235] on div at bounding box center [420, 230] width 19 height 18
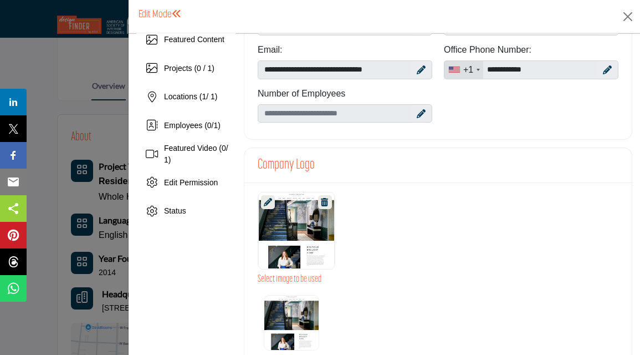
scroll to position [193, 0]
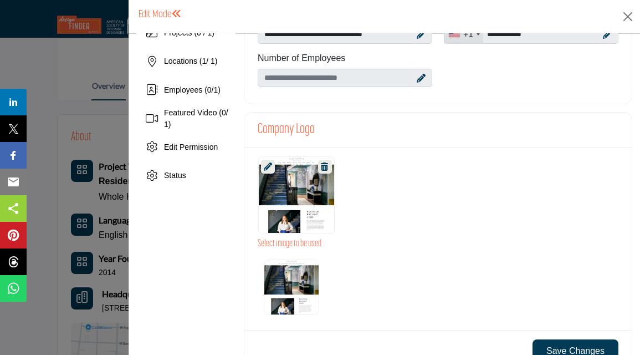
click at [324, 162] on icon at bounding box center [324, 166] width 7 height 8
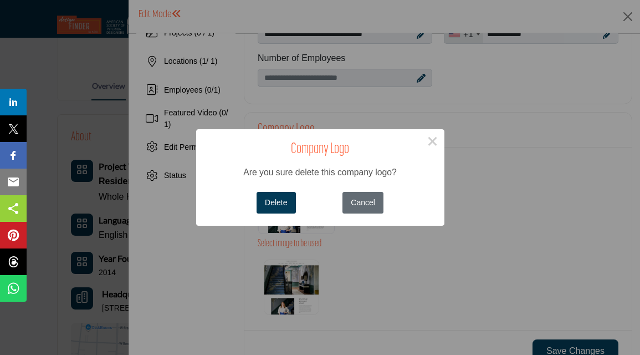
click at [366, 195] on button "Cancel" at bounding box center [363, 203] width 41 height 22
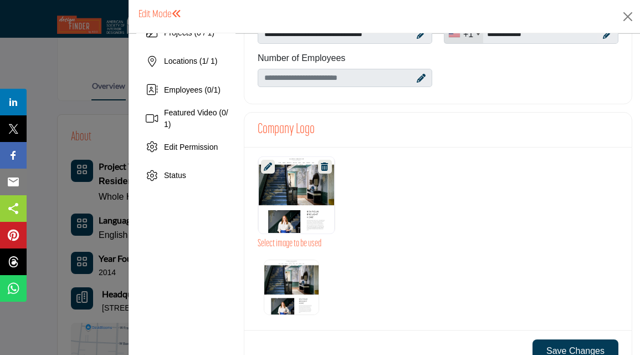
click at [267, 166] on icon at bounding box center [268, 166] width 8 height 8
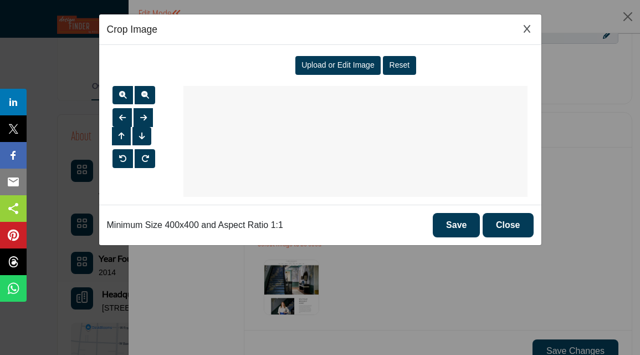
click at [503, 225] on button "Close" at bounding box center [508, 225] width 51 height 24
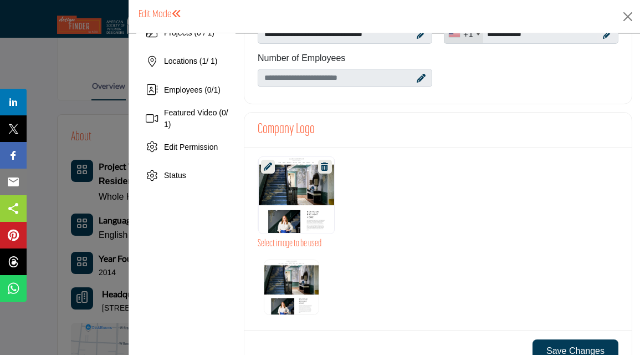
click at [266, 169] on icon at bounding box center [268, 166] width 8 height 8
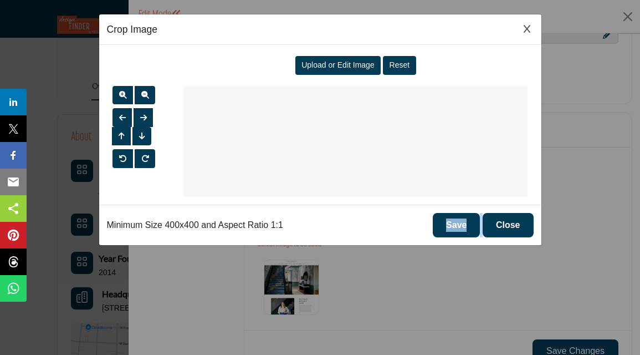
drag, startPoint x: 508, startPoint y: 211, endPoint x: 508, endPoint y: 218, distance: 6.7
click at [508, 217] on div "Minimum Size 400x400 and Aspect Ratio 1:1 Save Close" at bounding box center [320, 225] width 442 height 40
click at [508, 218] on button "Close" at bounding box center [508, 225] width 51 height 24
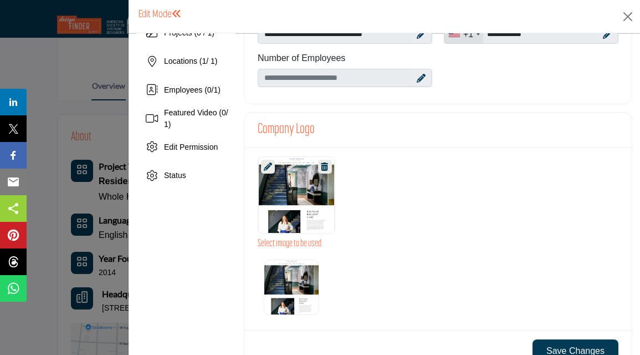
click at [323, 166] on icon at bounding box center [324, 166] width 7 height 8
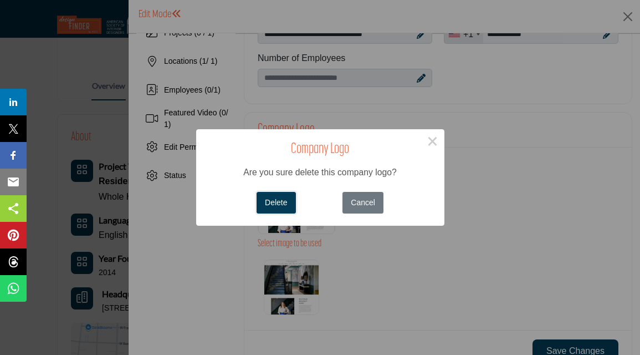
click at [276, 202] on button "Delete" at bounding box center [276, 203] width 39 height 22
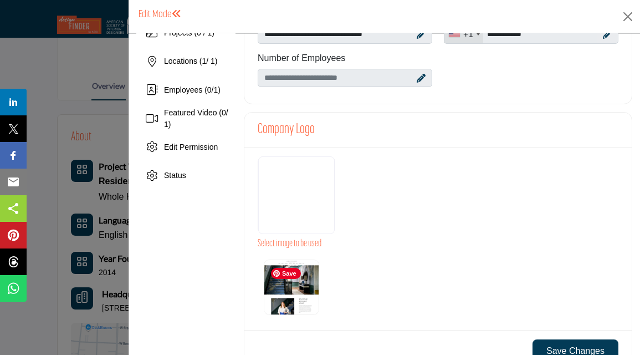
click at [317, 287] on label "Select Options" at bounding box center [292, 287] width 62 height 62
click at [264, 258] on label "Select Options" at bounding box center [292, 287] width 62 height 62
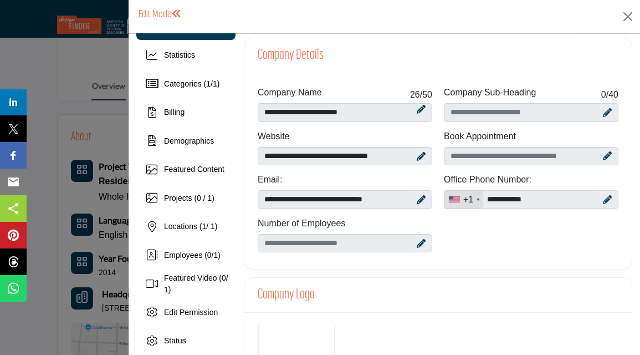
scroll to position [0, 0]
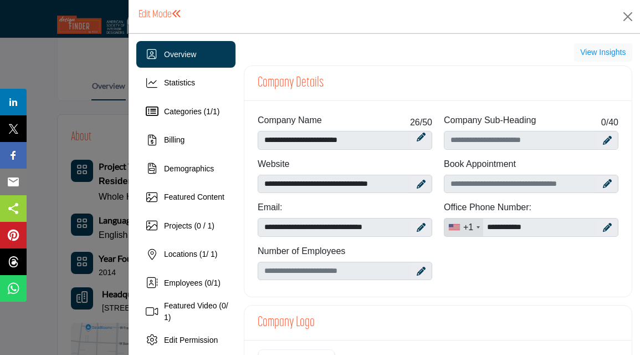
click at [154, 13] on h1 "Edit Mode" at bounding box center [160, 15] width 43 height 12
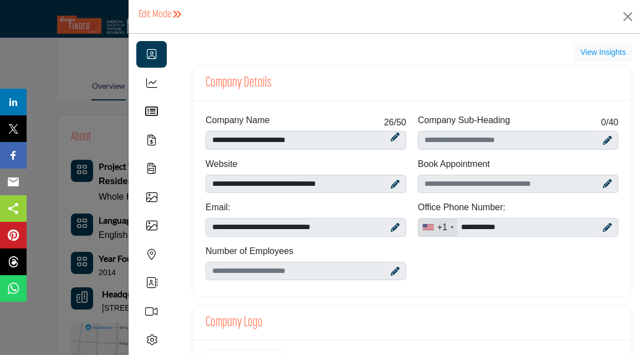
click at [165, 12] on h1 "Edit Mode" at bounding box center [160, 15] width 43 height 12
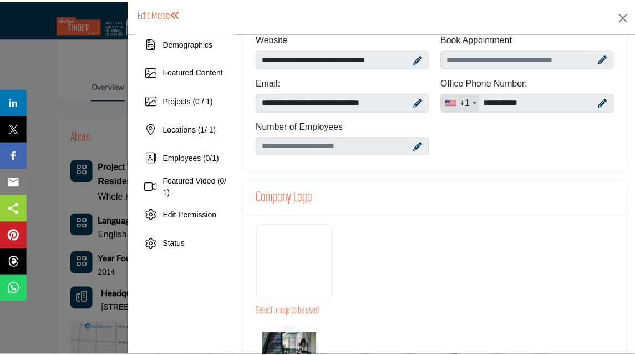
scroll to position [173, 0]
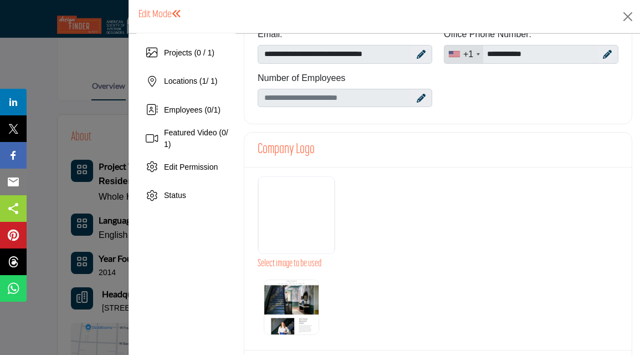
click at [294, 207] on div at bounding box center [296, 215] width 77 height 78
drag, startPoint x: 278, startPoint y: 267, endPoint x: 271, endPoint y: 267, distance: 7.2
click at [278, 267] on h3 "Select image to be used" at bounding box center [438, 264] width 361 height 12
click at [294, 221] on div at bounding box center [296, 215] width 77 height 78
click at [373, 294] on ul at bounding box center [460, 307] width 405 height 68
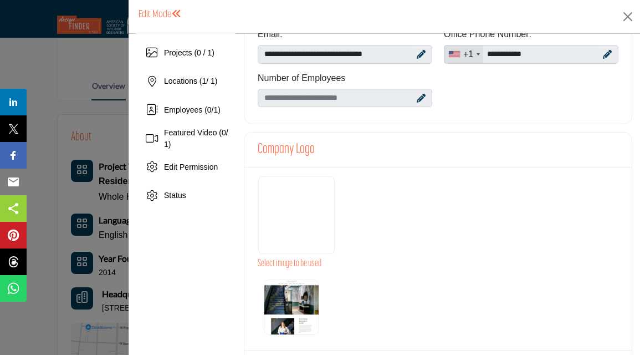
click at [266, 281] on label "Select Options" at bounding box center [292, 307] width 62 height 62
click at [266, 226] on div at bounding box center [296, 215] width 77 height 78
click at [630, 16] on button "Close" at bounding box center [628, 16] width 17 height 17
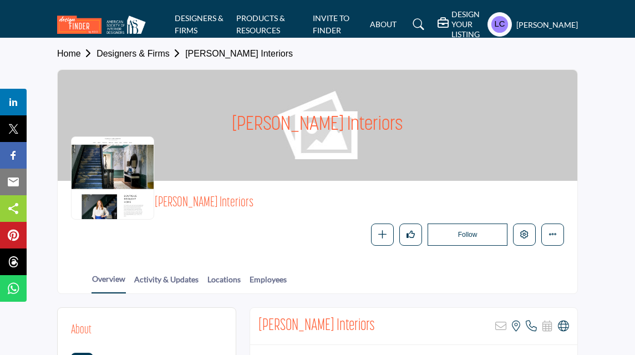
click at [451, 15] on h5 "DESIGN YOUR LISTING" at bounding box center [466, 24] width 30 height 30
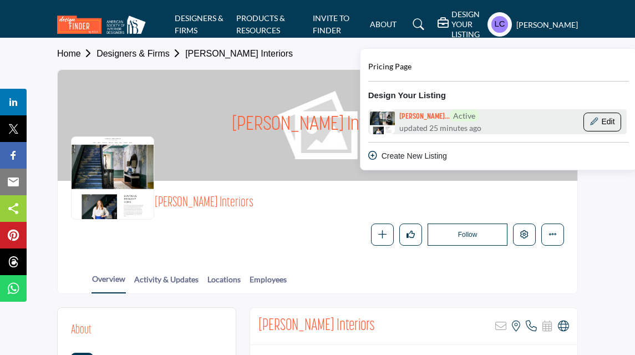
click at [590, 118] on icon "Show Company Details With Edit Page" at bounding box center [594, 122] width 8 height 8
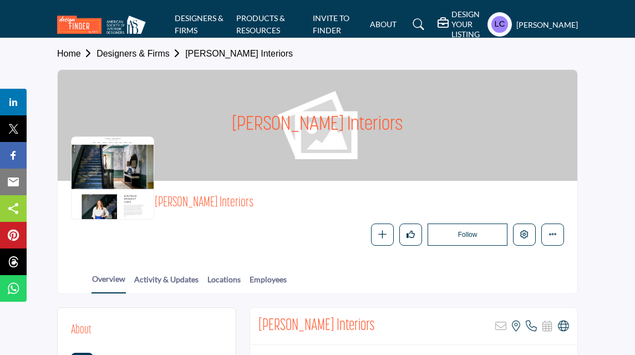
click at [455, 25] on h5 "DESIGN YOUR LISTING" at bounding box center [466, 24] width 30 height 30
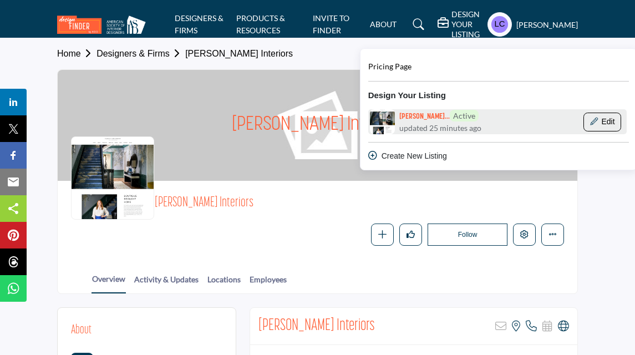
click at [590, 118] on icon "Show Company Details With Edit Page" at bounding box center [594, 122] width 8 height 8
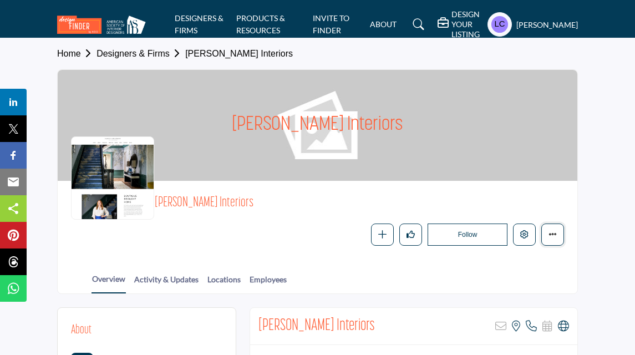
click at [556, 232] on icon "More details" at bounding box center [552, 234] width 8 height 8
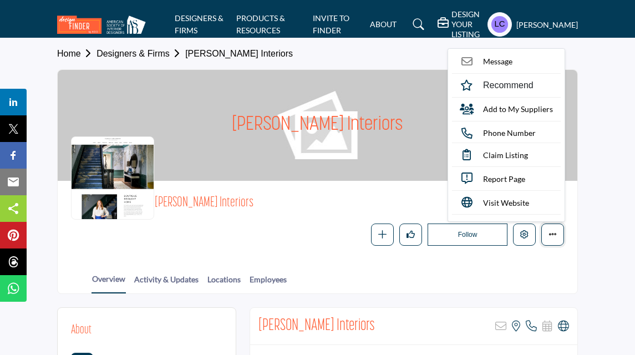
click at [556, 232] on icon "More details" at bounding box center [552, 234] width 8 height 8
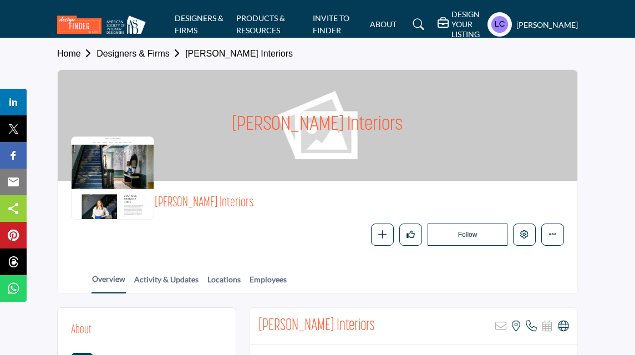
click at [139, 178] on div at bounding box center [112, 177] width 83 height 83
click at [252, 279] on link "Employees" at bounding box center [268, 282] width 38 height 19
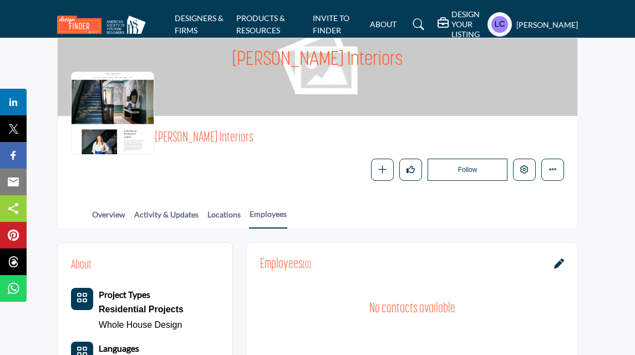
scroll to position [1, 0]
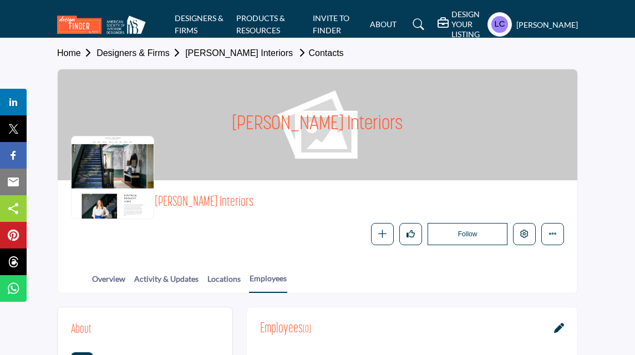
click at [451, 28] on h5 "DESIGN YOUR LISTING" at bounding box center [466, 24] width 30 height 30
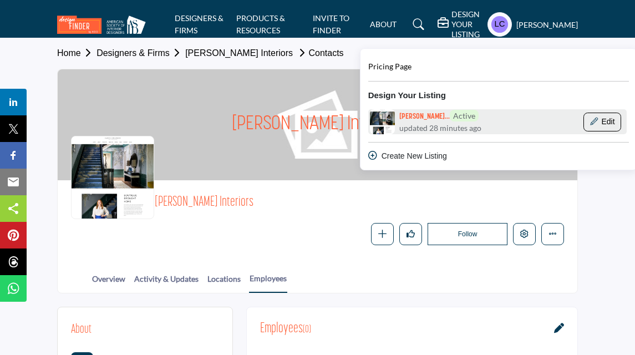
click at [588, 113] on button "Edit" at bounding box center [602, 122] width 38 height 19
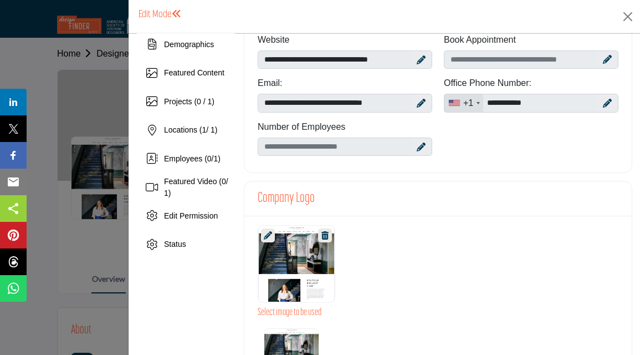
scroll to position [130, 0]
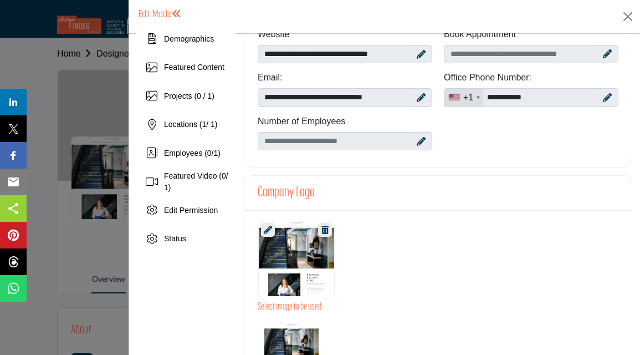
click at [265, 230] on icon at bounding box center [268, 230] width 8 height 8
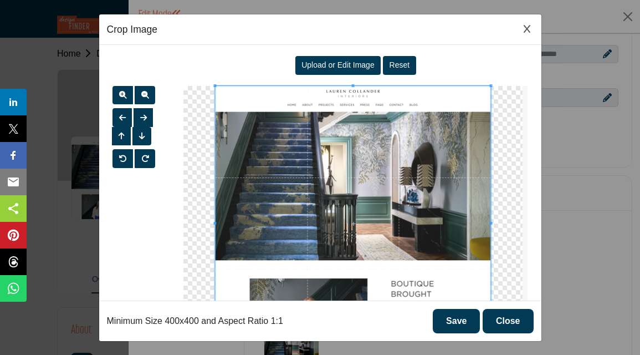
click at [336, 60] on span "Upload or Edit Image" at bounding box center [338, 64] width 73 height 9
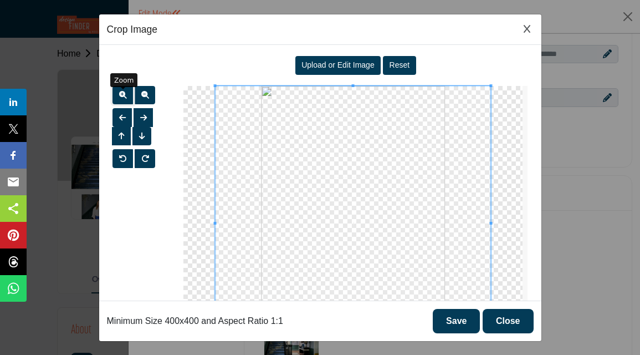
click at [121, 91] on span "button" at bounding box center [123, 95] width 8 height 8
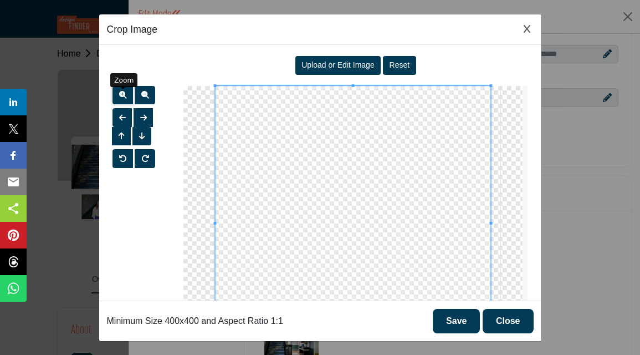
click at [121, 91] on span "button" at bounding box center [123, 95] width 8 height 8
click at [455, 321] on button "Save" at bounding box center [456, 321] width 47 height 24
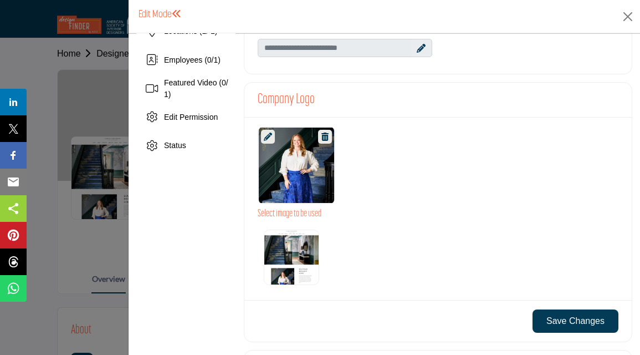
scroll to position [225, 0]
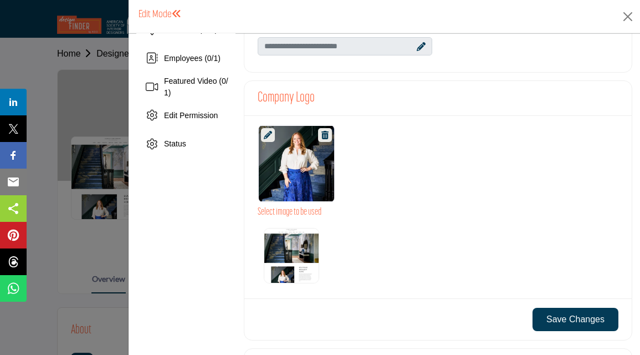
click at [568, 323] on button "Save Changes" at bounding box center [576, 319] width 86 height 23
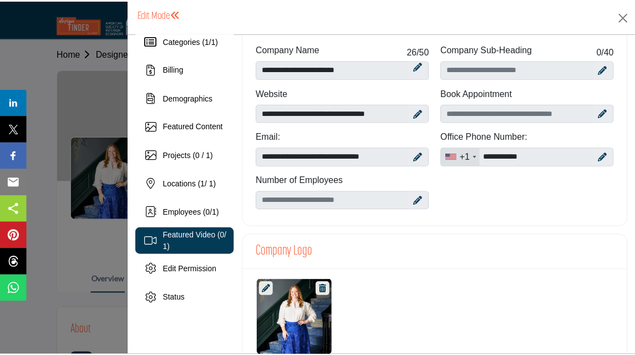
scroll to position [0, 0]
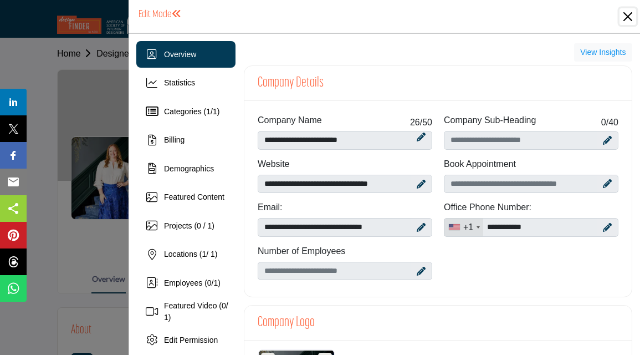
click at [630, 15] on button "Close" at bounding box center [628, 16] width 17 height 17
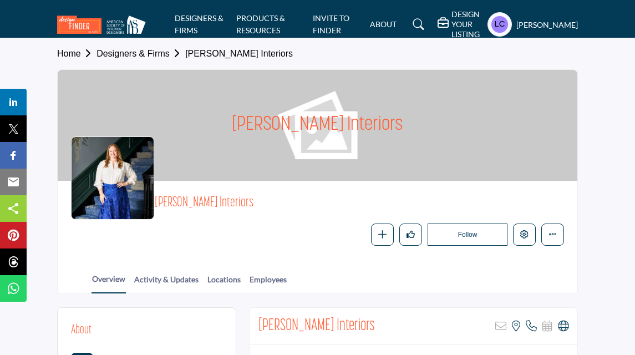
click at [242, 55] on link "[PERSON_NAME] Interiors" at bounding box center [239, 53] width 108 height 9
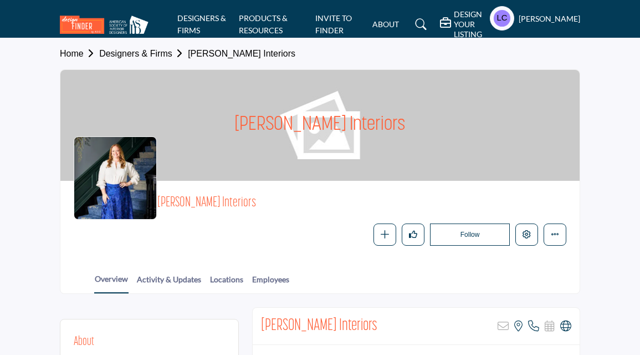
click at [455, 23] on h5 "DESIGN YOUR LISTING" at bounding box center [469, 24] width 30 height 30
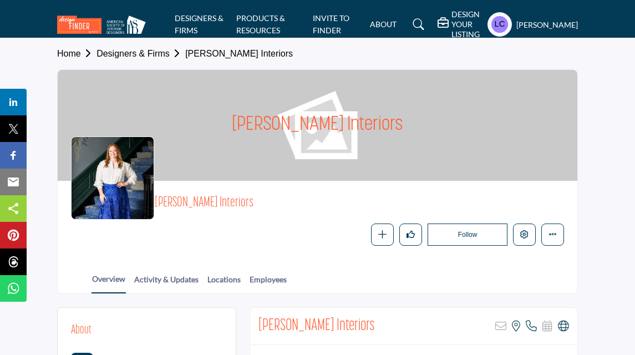
click at [475, 19] on h5 "DESIGN YOUR LISTING" at bounding box center [466, 24] width 30 height 30
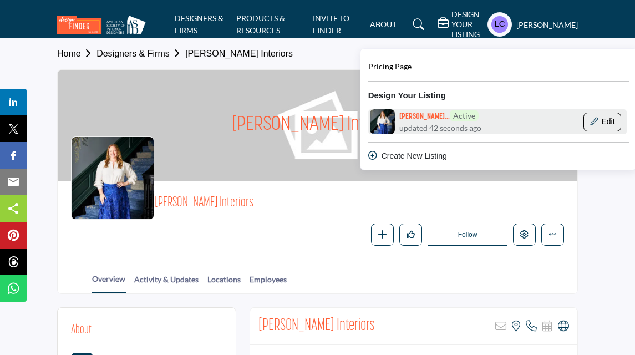
click at [601, 114] on button "Edit" at bounding box center [602, 122] width 38 height 19
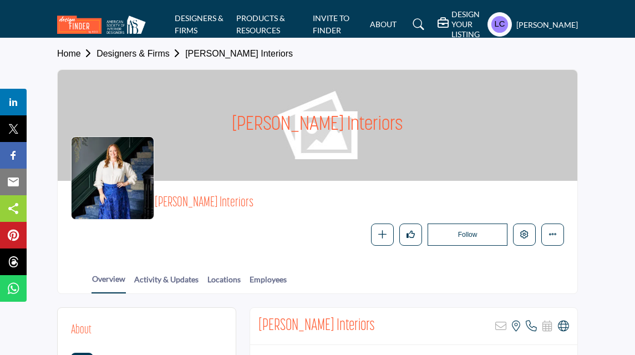
click at [451, 30] on h5 "DESIGN YOUR LISTING" at bounding box center [466, 24] width 30 height 30
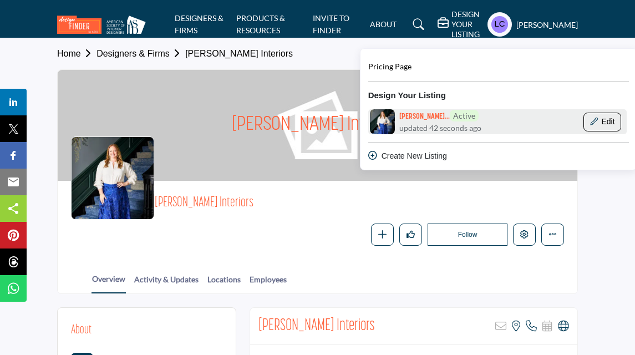
click at [589, 113] on button "Edit" at bounding box center [602, 122] width 38 height 19
